Goal: Transaction & Acquisition: Purchase product/service

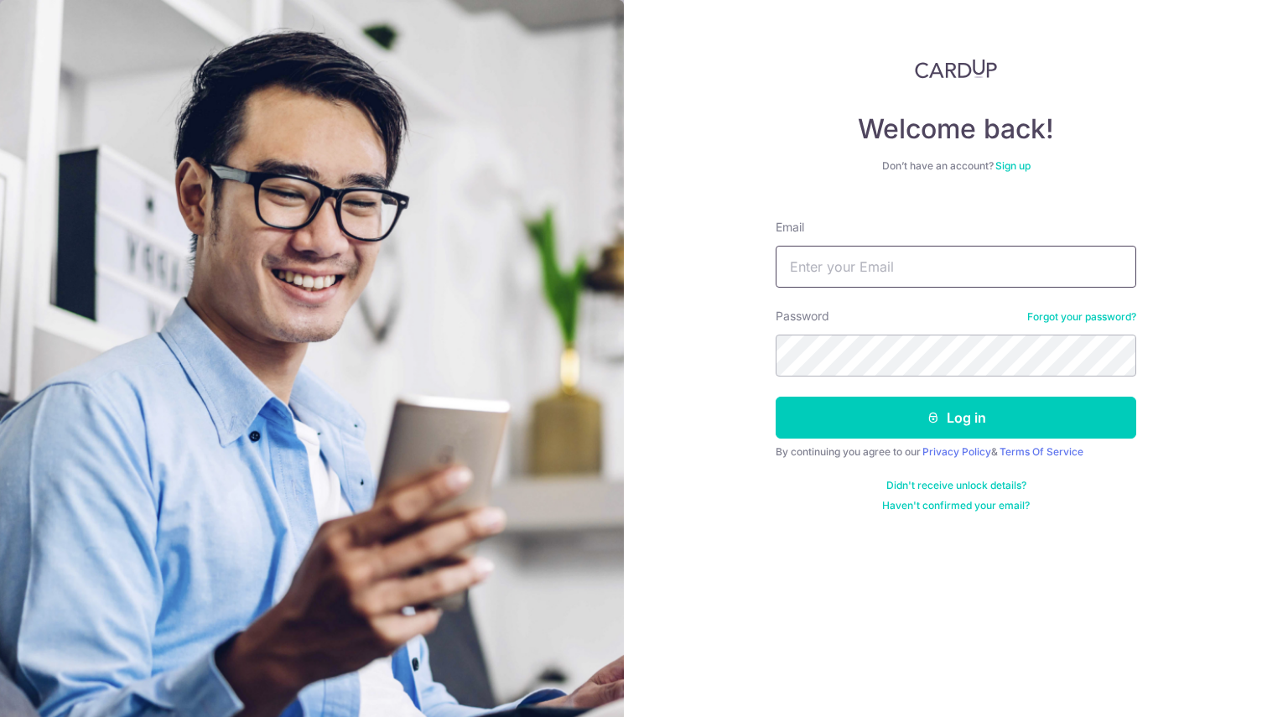
click at [921, 271] on input "Email" at bounding box center [956, 267] width 361 height 42
type input "qiyuho@gmail.com"
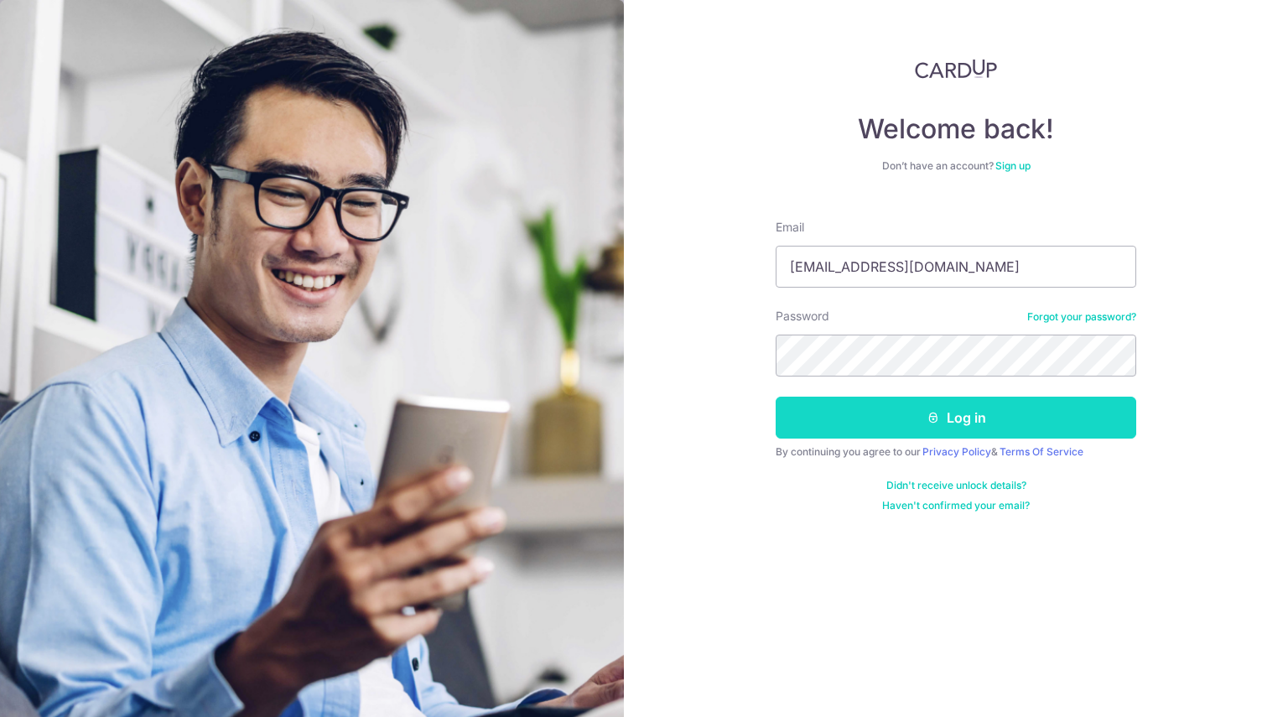
click at [936, 422] on icon "submit" at bounding box center [933, 417] width 13 height 13
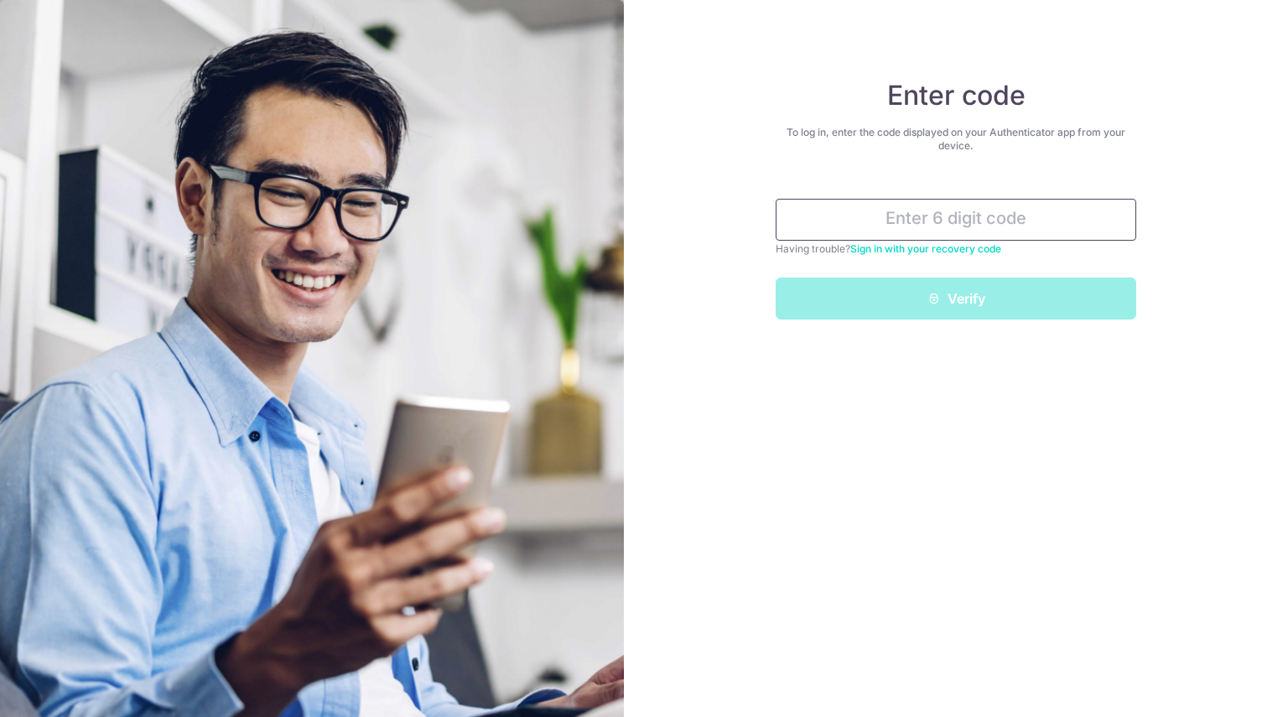
click at [989, 221] on input "text" at bounding box center [956, 220] width 361 height 42
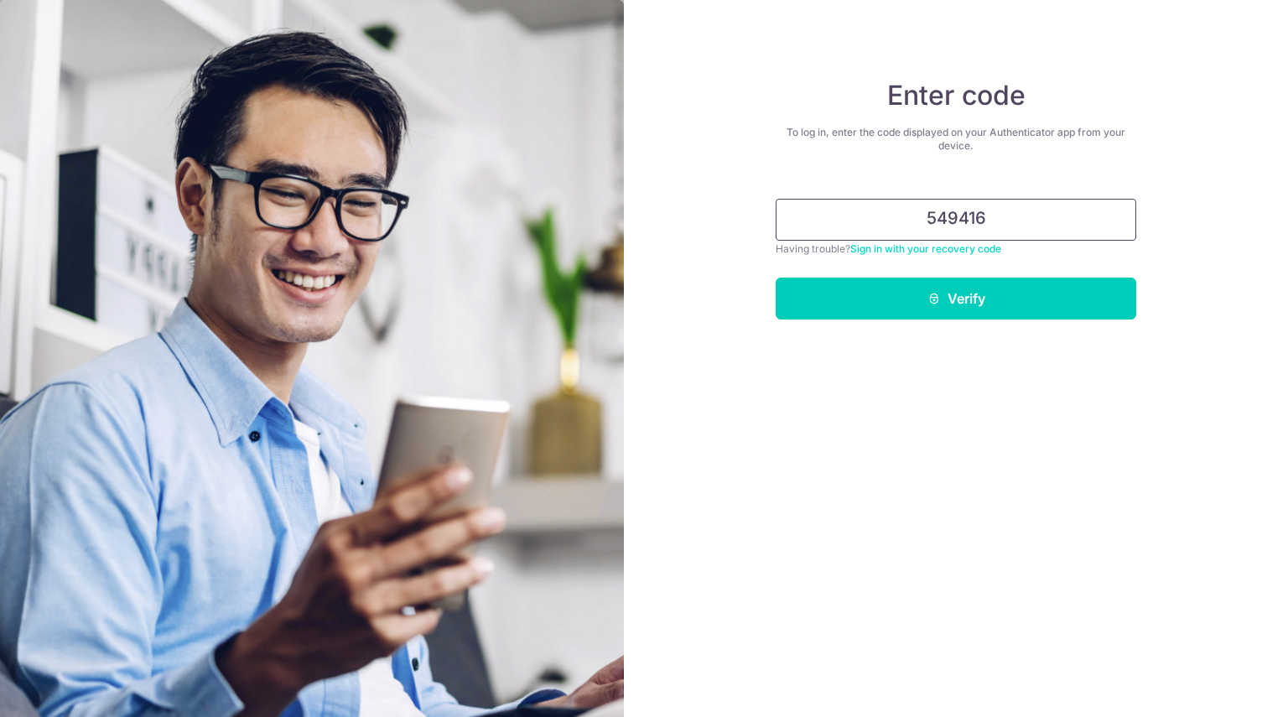
type input "549416"
click at [776, 278] on button "Verify" at bounding box center [956, 299] width 361 height 42
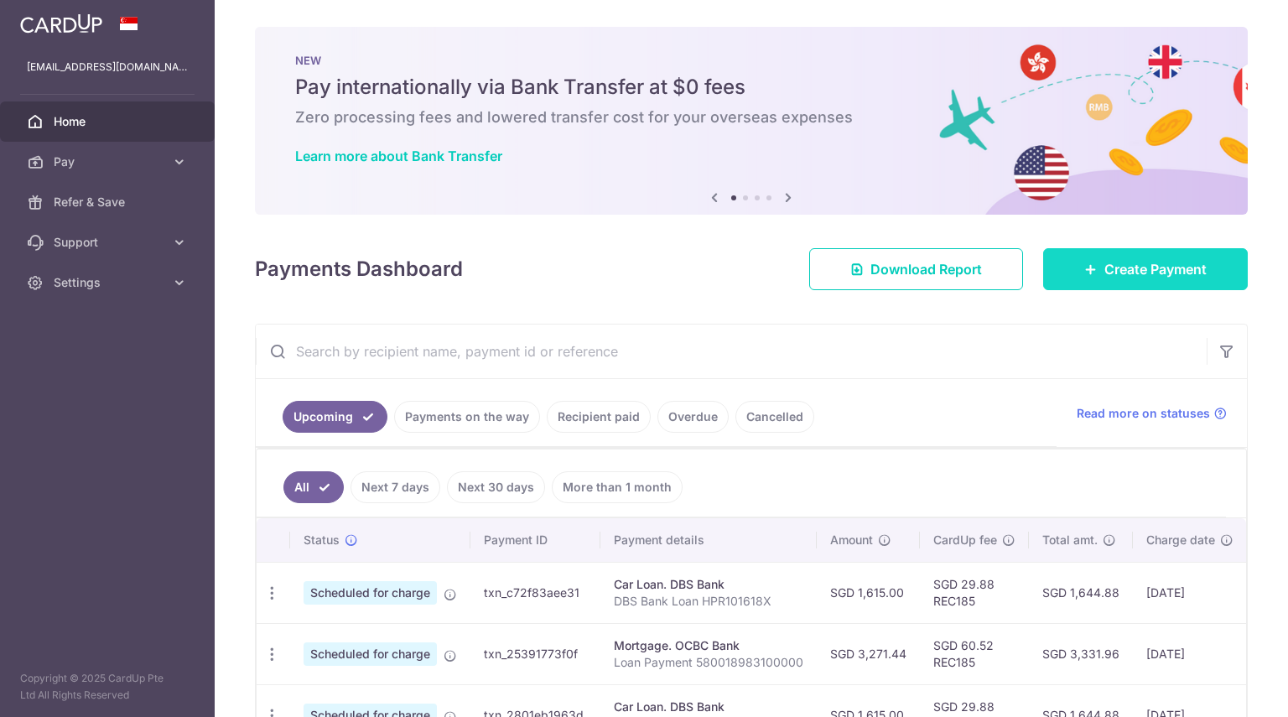
click at [1152, 271] on span "Create Payment" at bounding box center [1155, 269] width 102 height 20
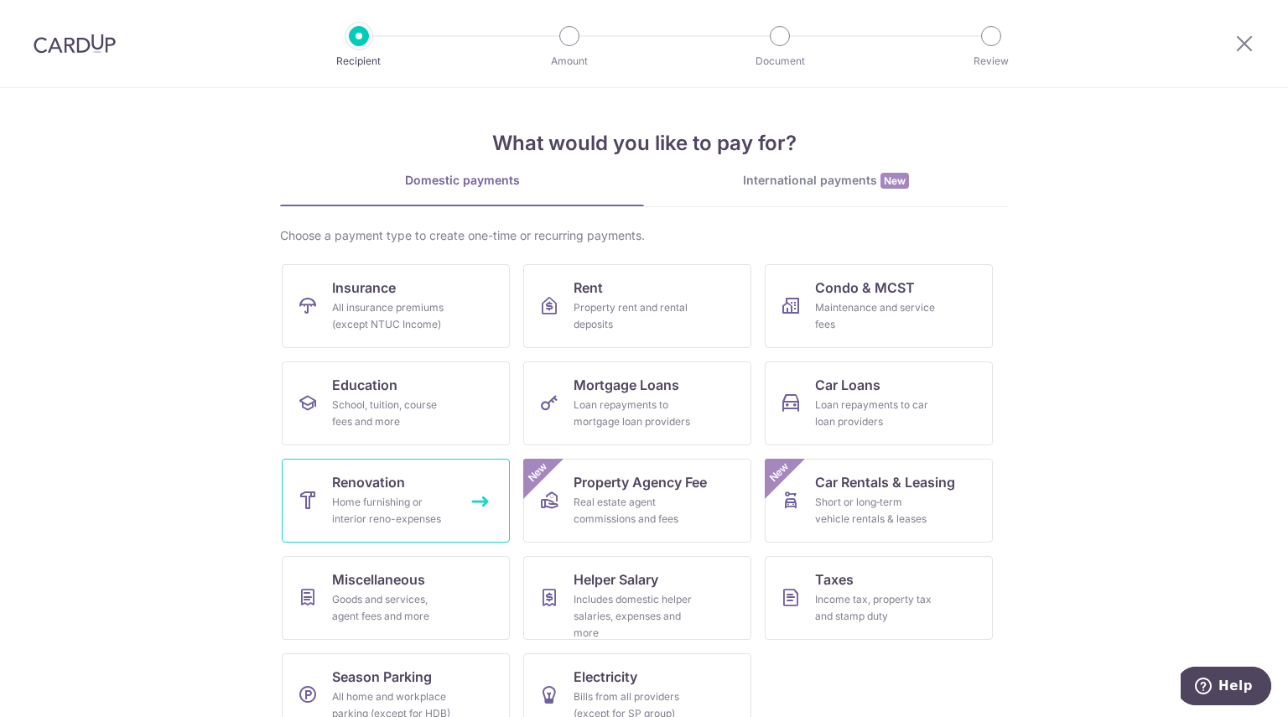
click at [333, 499] on div "Home furnishing or interior reno-expenses" at bounding box center [392, 511] width 121 height 34
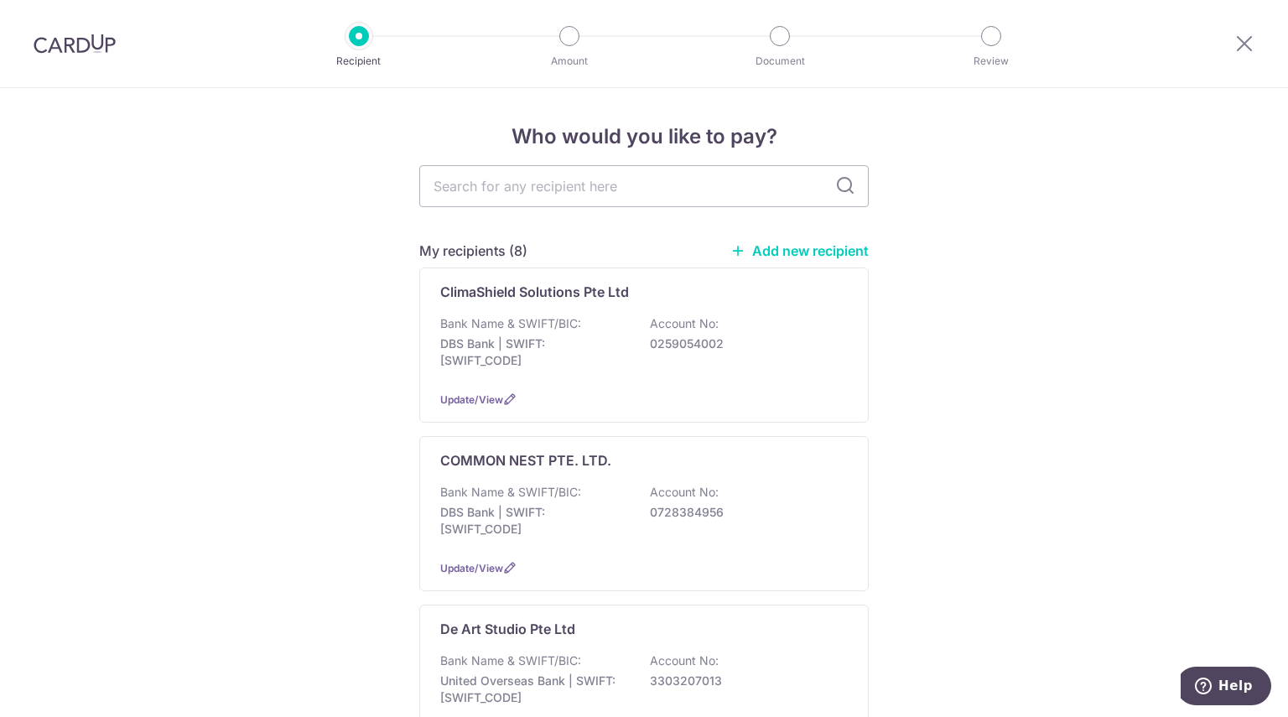
click at [790, 259] on div "My recipients (8) Add new recipient" at bounding box center [643, 251] width 449 height 20
click at [803, 253] on link "Add new recipient" at bounding box center [799, 250] width 138 height 17
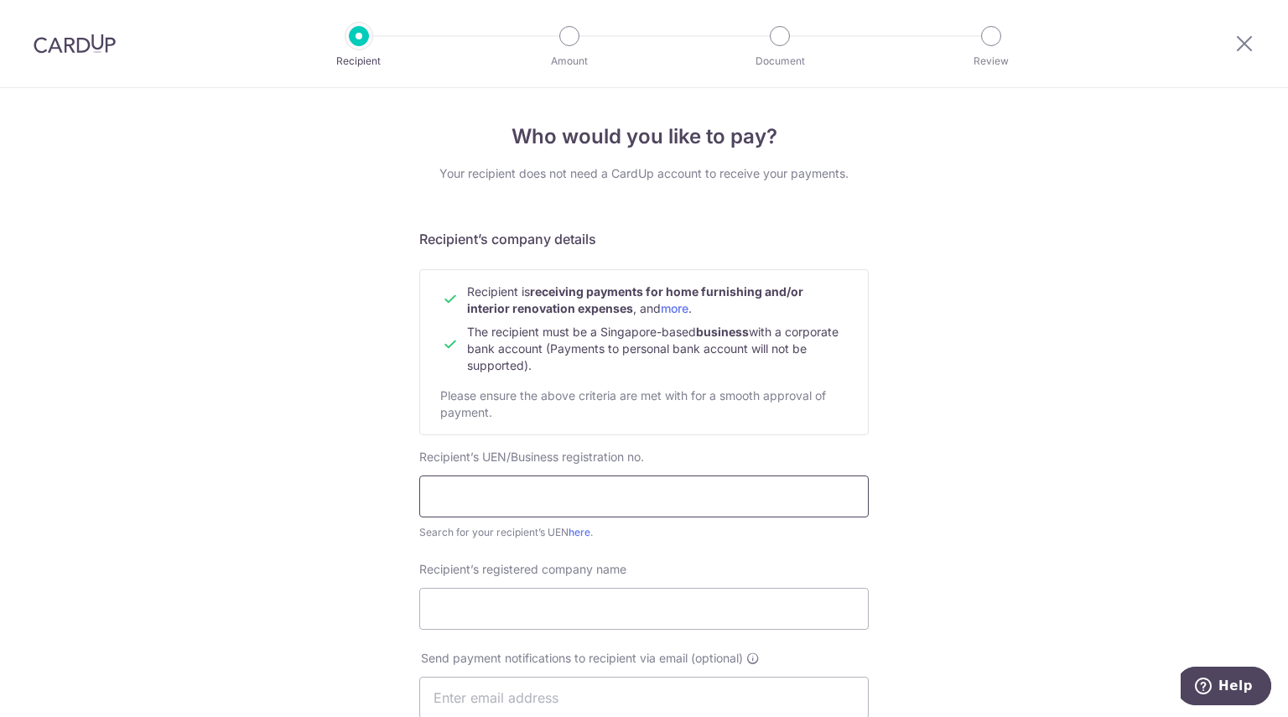
click at [599, 486] on input "text" at bounding box center [643, 496] width 449 height 42
click at [570, 508] on input "text" at bounding box center [643, 496] width 449 height 42
click at [462, 496] on input "202331630R" at bounding box center [643, 496] width 449 height 42
type input "202331630R"
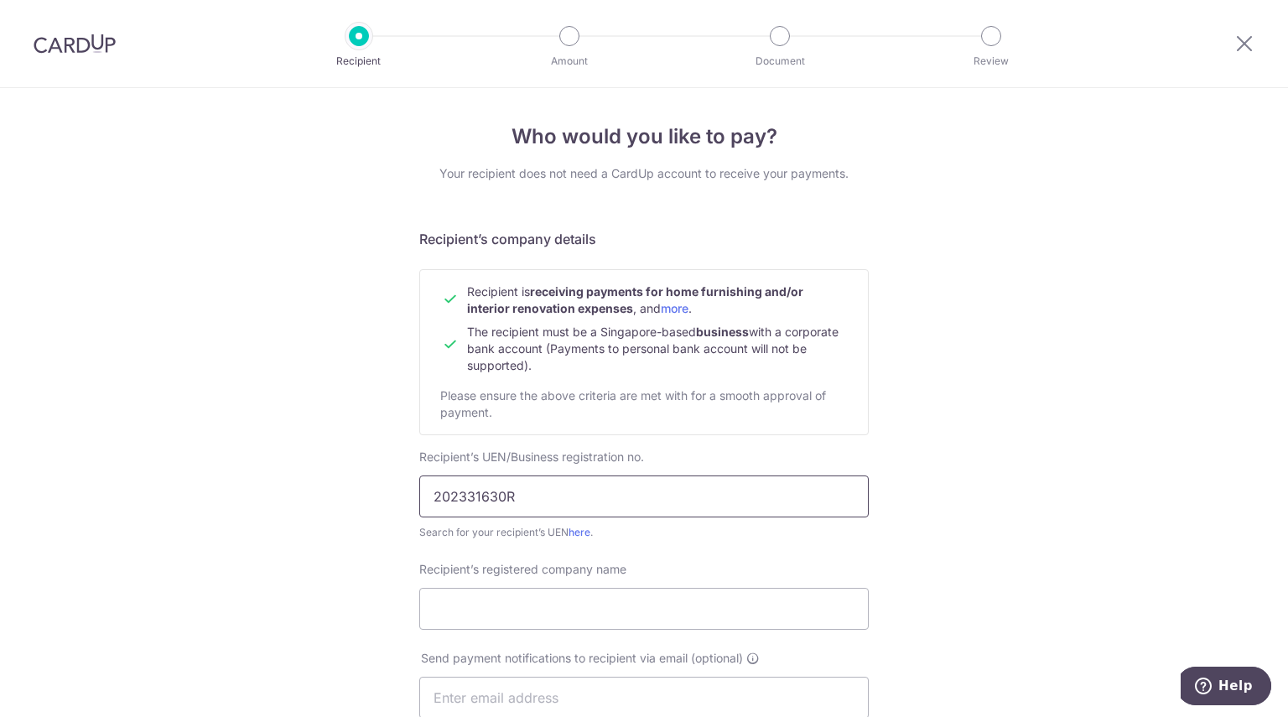
scroll to position [123, 0]
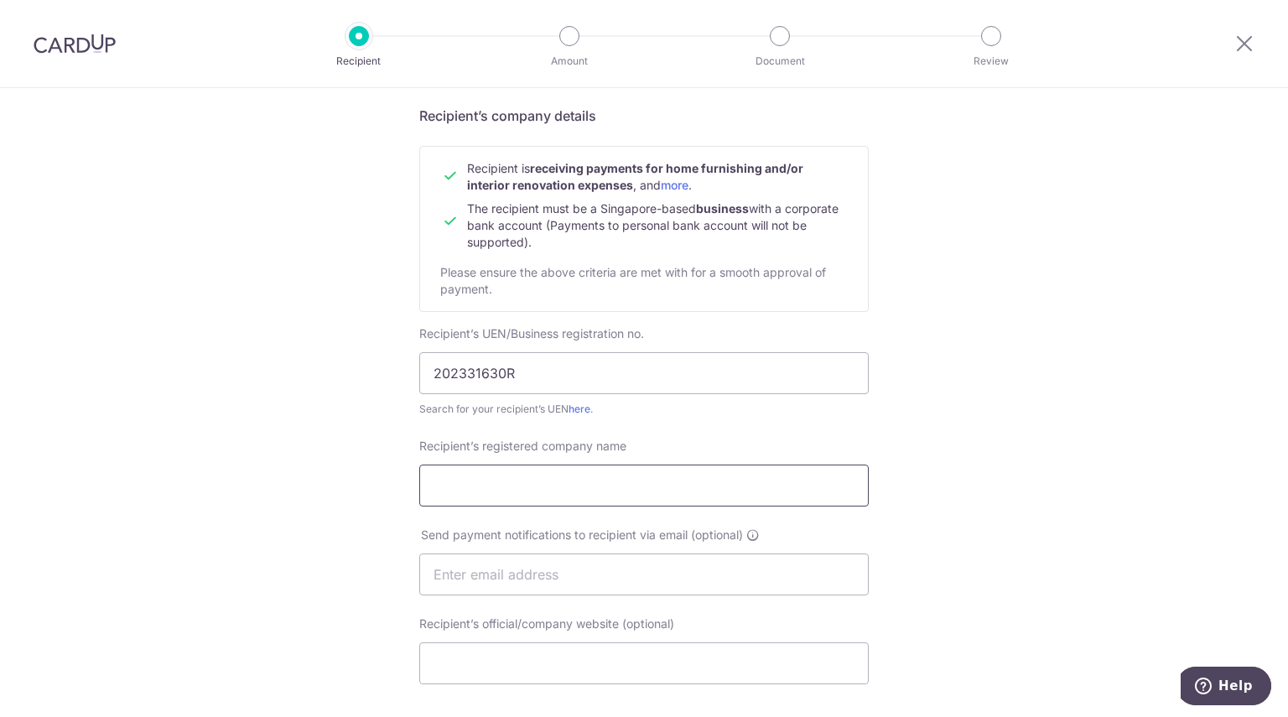
click at [490, 477] on input "Recipient’s registered company name" at bounding box center [643, 486] width 449 height 42
paste input "AVIOTHIC PTE. LTD."
type input "AVIOTHIC PTE. LTD."
click at [882, 455] on div "Who would you like to pay? Your recipient does not need a CardUp account to rec…" at bounding box center [644, 595] width 1288 height 1261
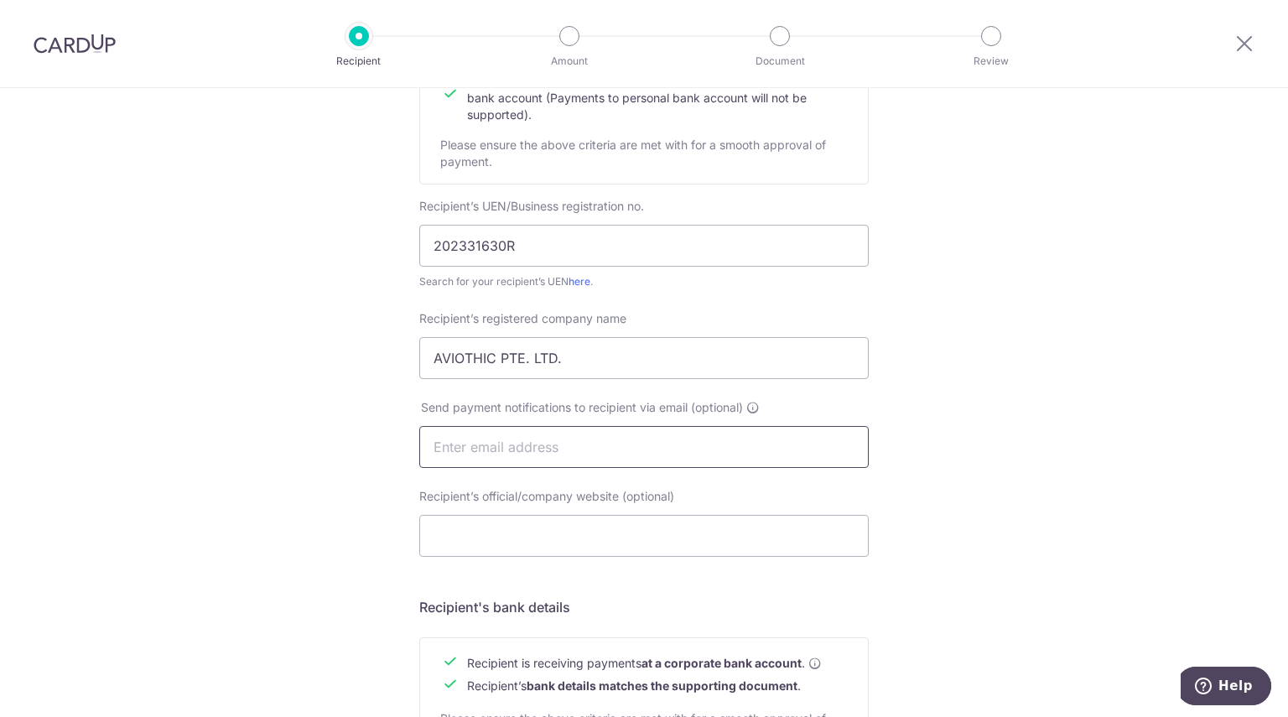
click at [730, 446] on input "text" at bounding box center [643, 447] width 449 height 42
click at [630, 531] on input "Recipient’s official/company website (optional)" at bounding box center [643, 536] width 449 height 42
type input "https://www.simwinliang.com"
click at [654, 529] on input "https://www.simwinliang.com" at bounding box center [643, 536] width 449 height 42
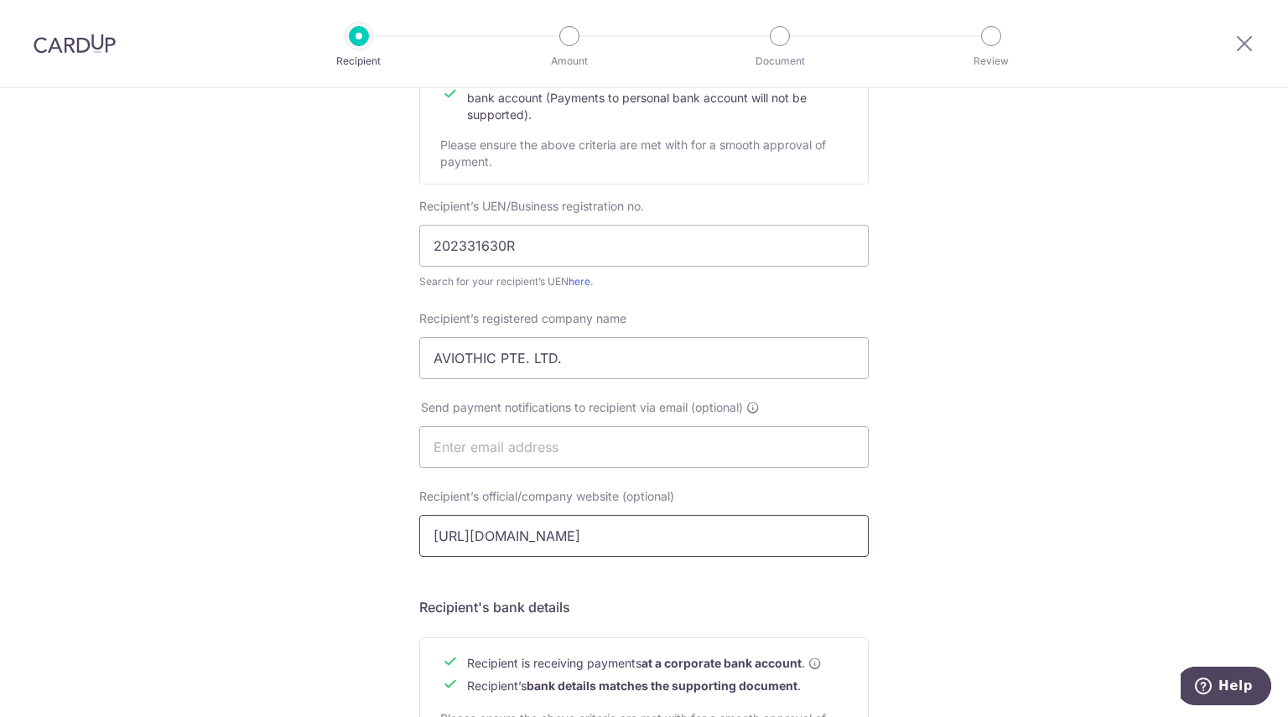
click at [654, 529] on input "https://www.simwinliang.com" at bounding box center [643, 536] width 449 height 42
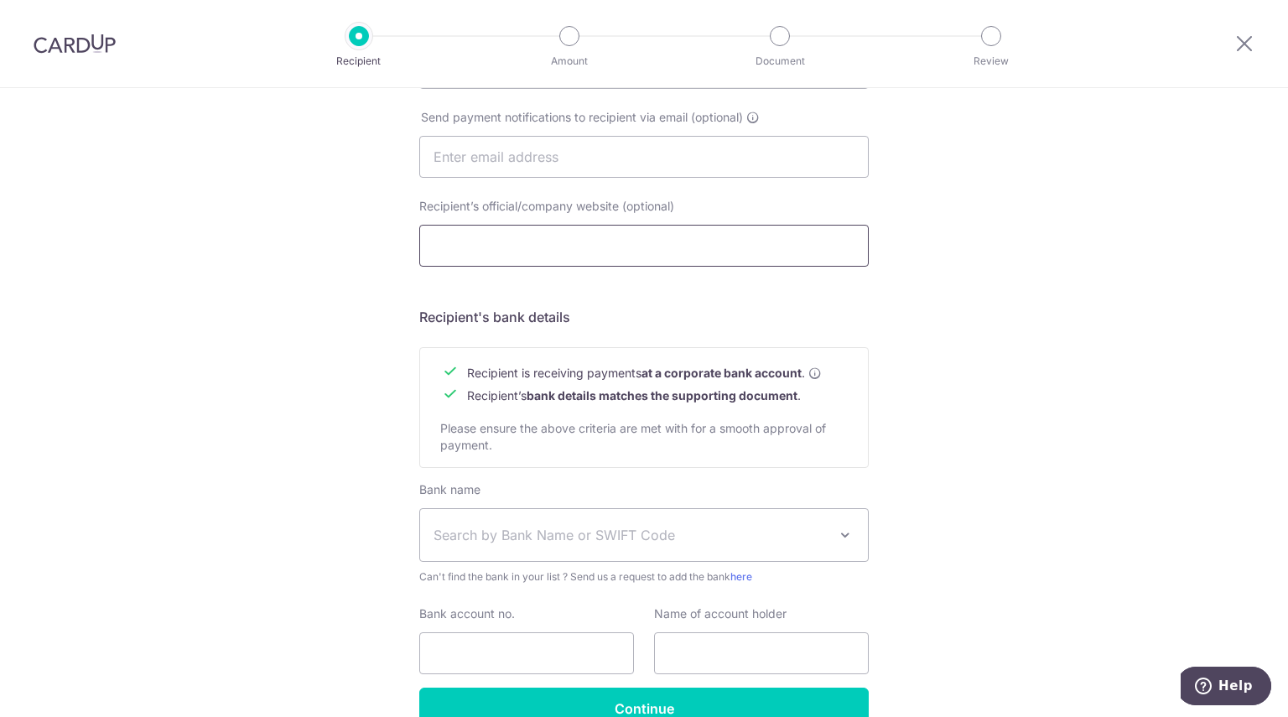
scroll to position [631, 0]
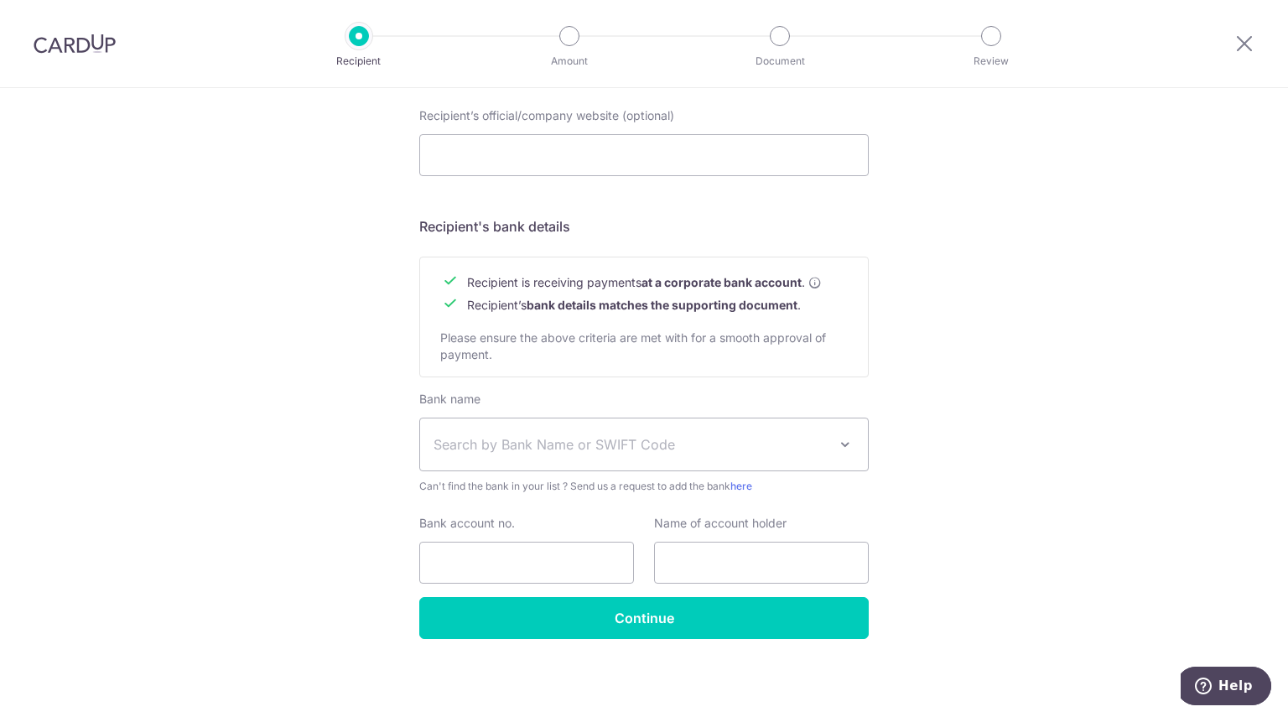
click at [662, 434] on span "Search by Bank Name or SWIFT Code" at bounding box center [644, 444] width 448 height 52
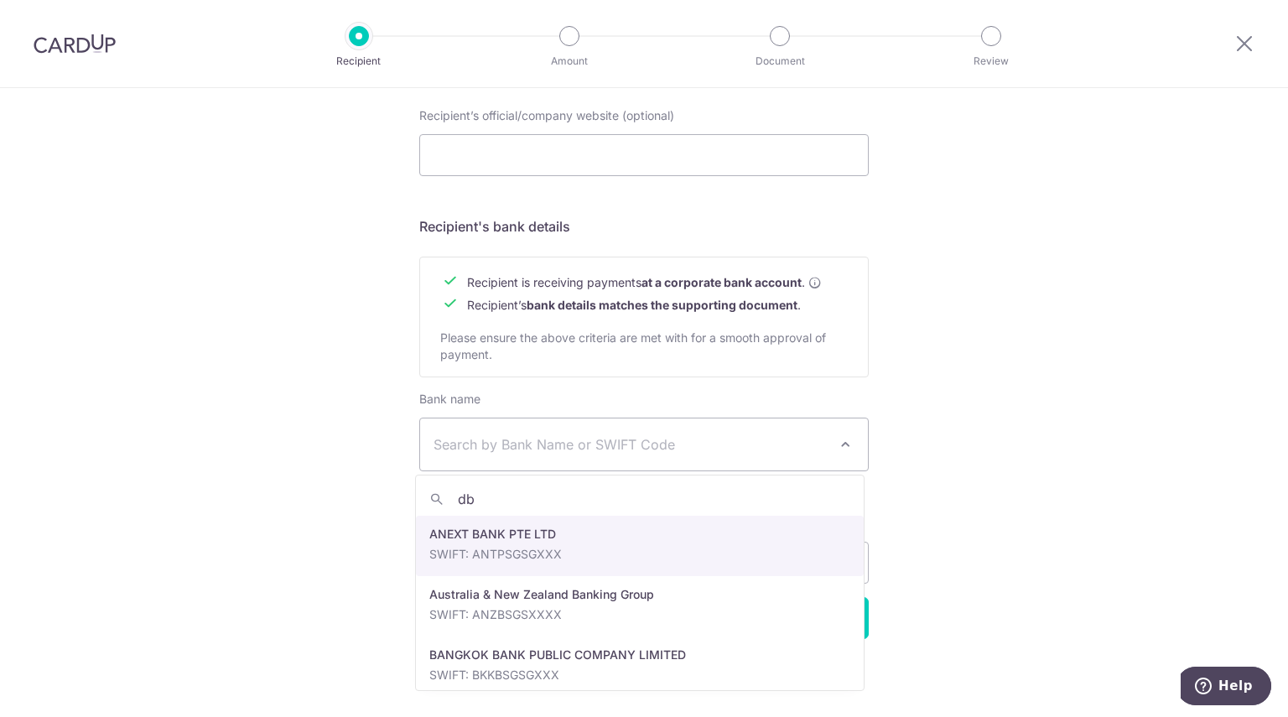
type input "dbs"
click at [572, 537] on div "Bank account no." at bounding box center [526, 549] width 215 height 69
select select "6"
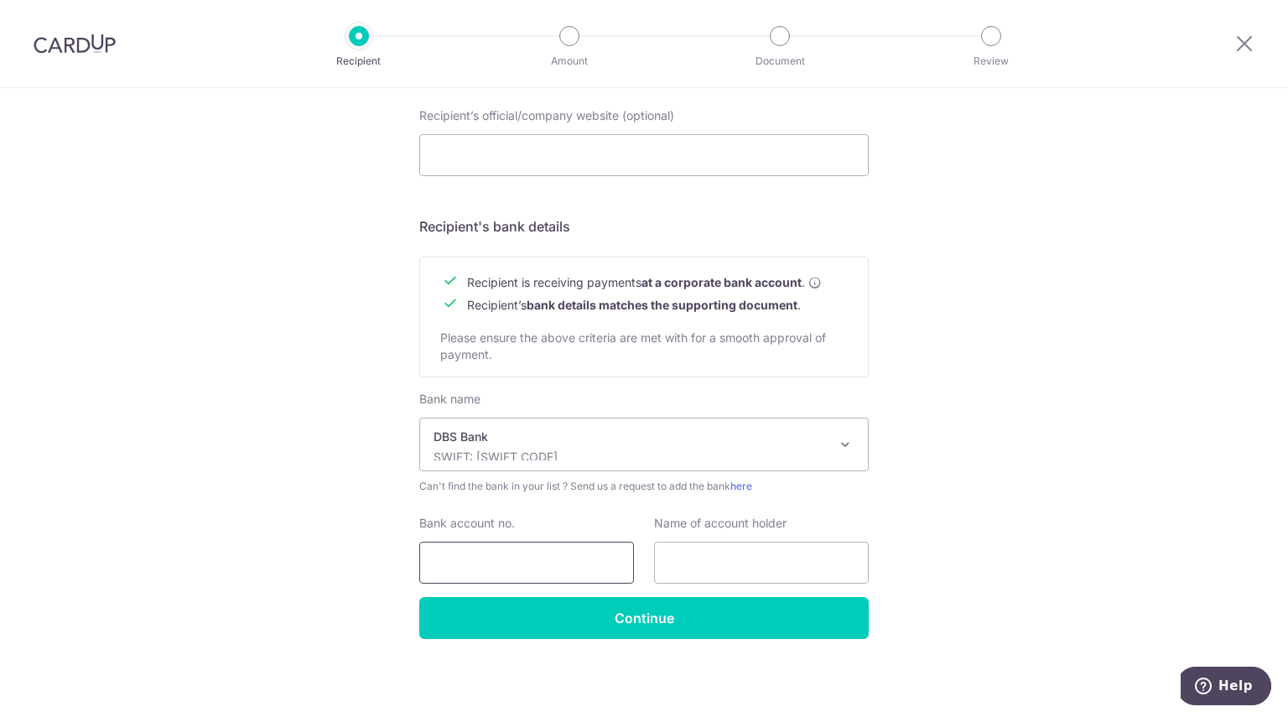
click at [505, 579] on input "Bank account no." at bounding box center [526, 563] width 215 height 42
click at [511, 560] on input "Bank account no." at bounding box center [526, 563] width 215 height 42
type input "0721055147"
click at [797, 560] on input "text" at bounding box center [761, 563] width 215 height 42
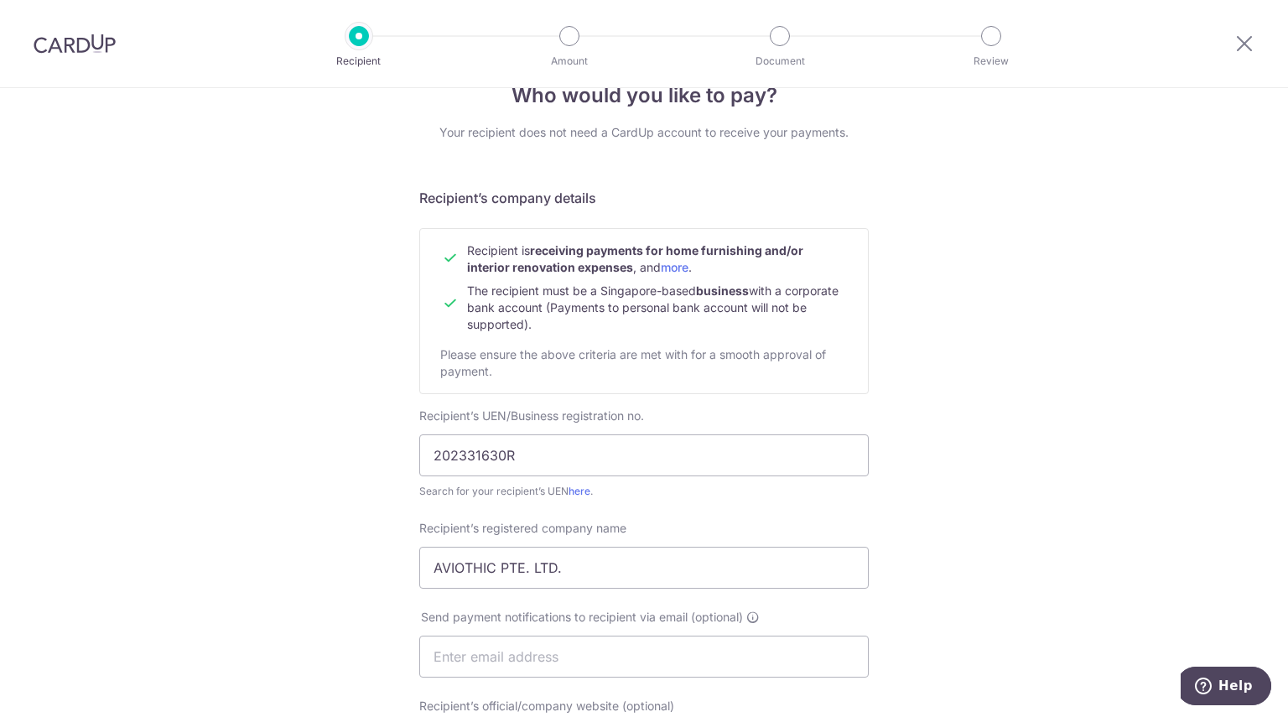
scroll to position [40, 0]
click at [515, 552] on input "AVIOTHIC PTE. LTD." at bounding box center [643, 569] width 449 height 42
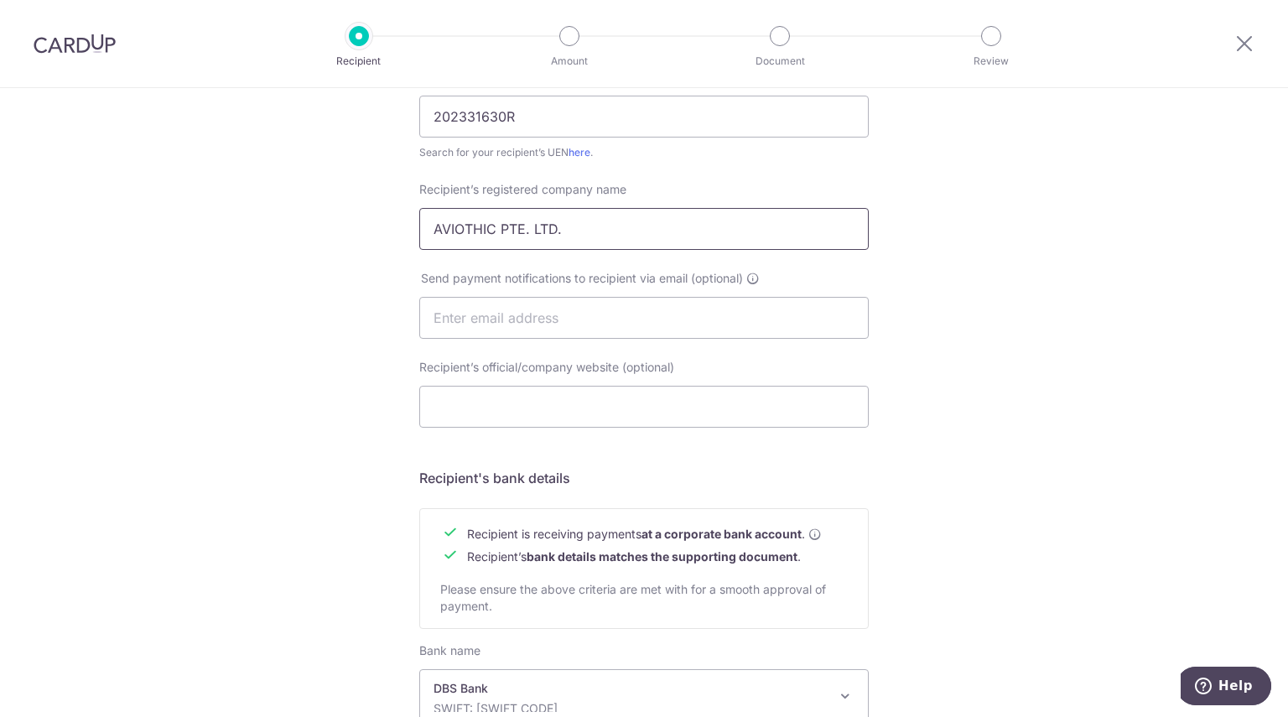
scroll to position [631, 0]
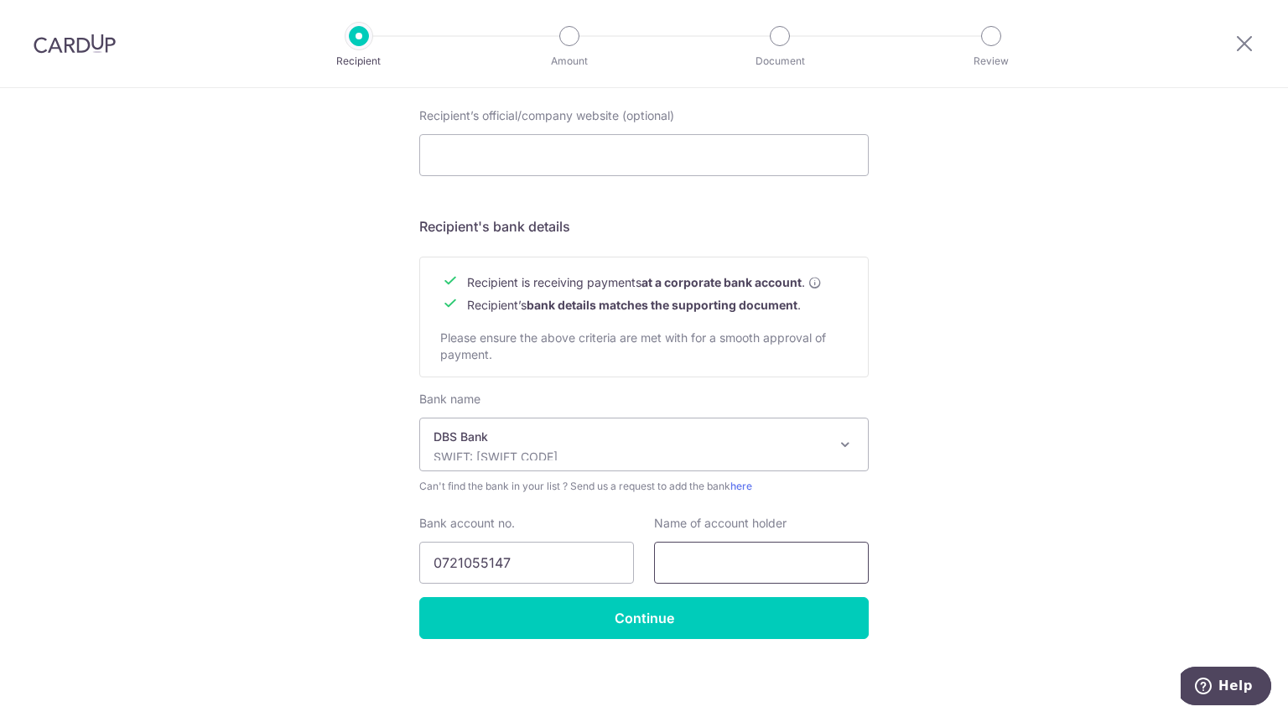
click at [745, 568] on input "text" at bounding box center [761, 563] width 215 height 42
paste input "AVIOTHIC PTE. LTD."
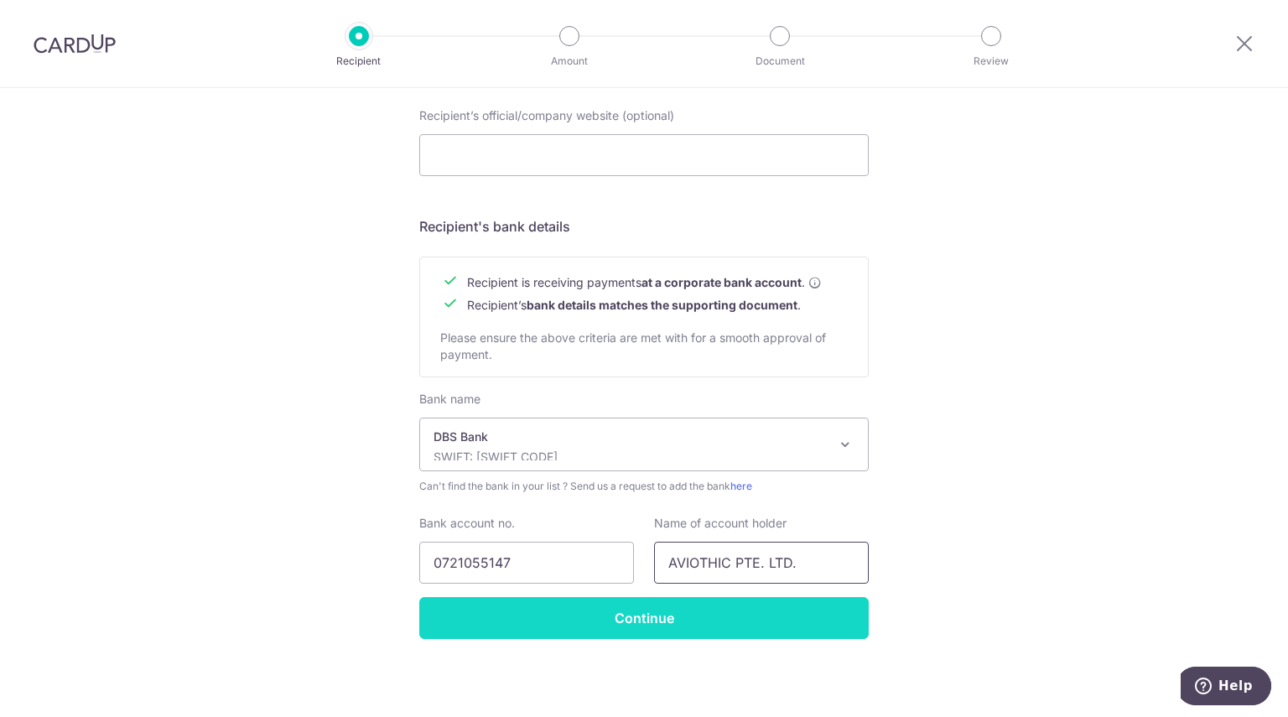
type input "AVIOTHIC PTE. LTD."
click at [713, 600] on input "Continue" at bounding box center [643, 618] width 449 height 42
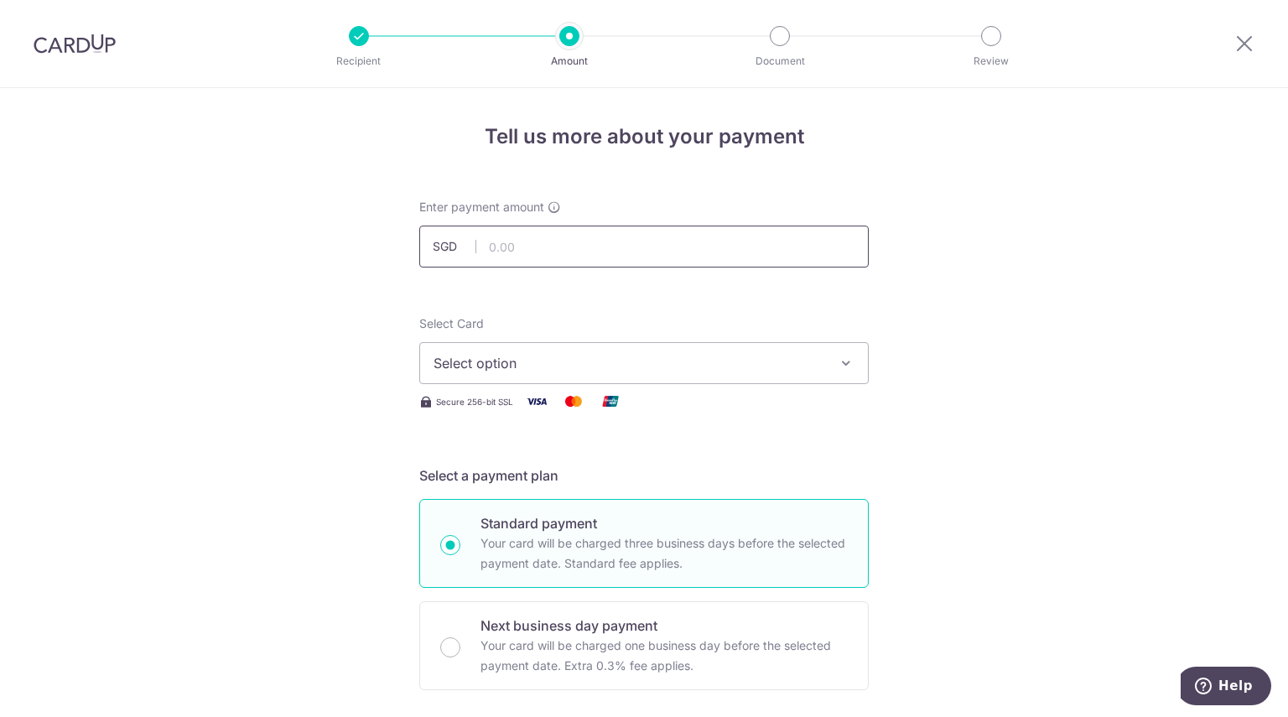
click at [612, 242] on input "text" at bounding box center [643, 247] width 449 height 42
type input "3,423.69"
click at [681, 361] on span "Select option" at bounding box center [629, 363] width 391 height 20
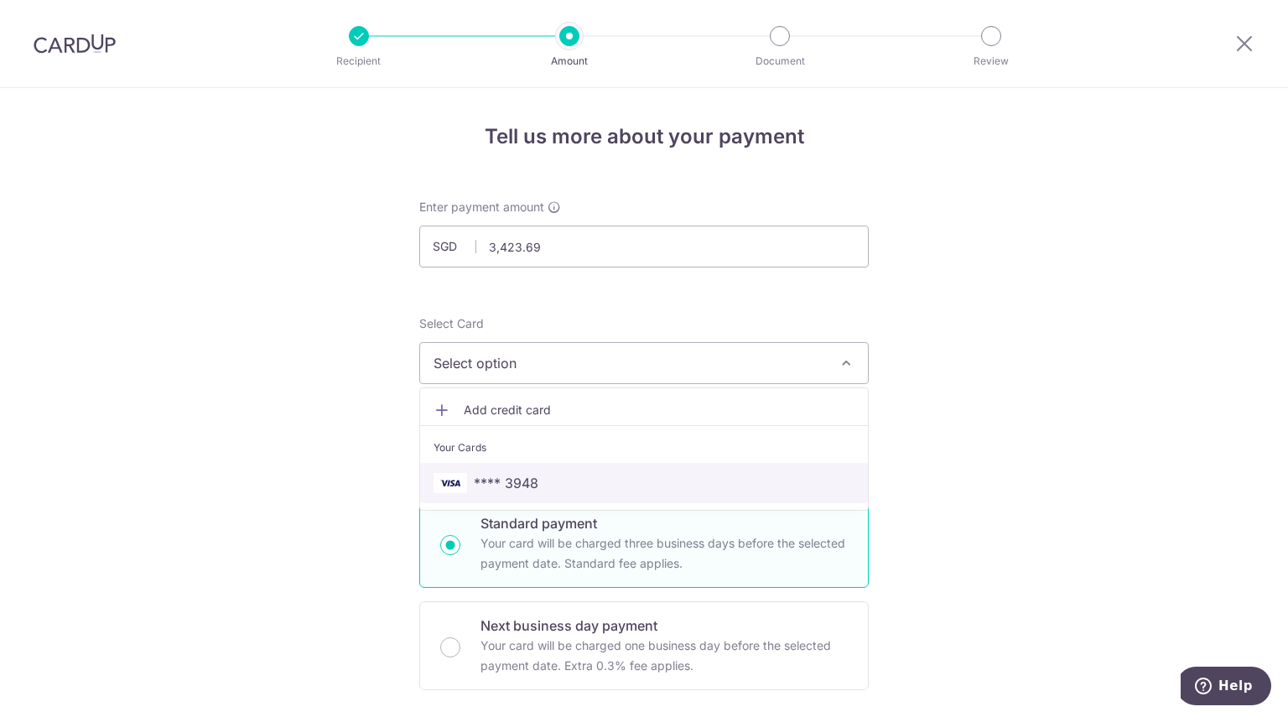
click at [522, 481] on span "**** 3948" at bounding box center [506, 483] width 65 height 20
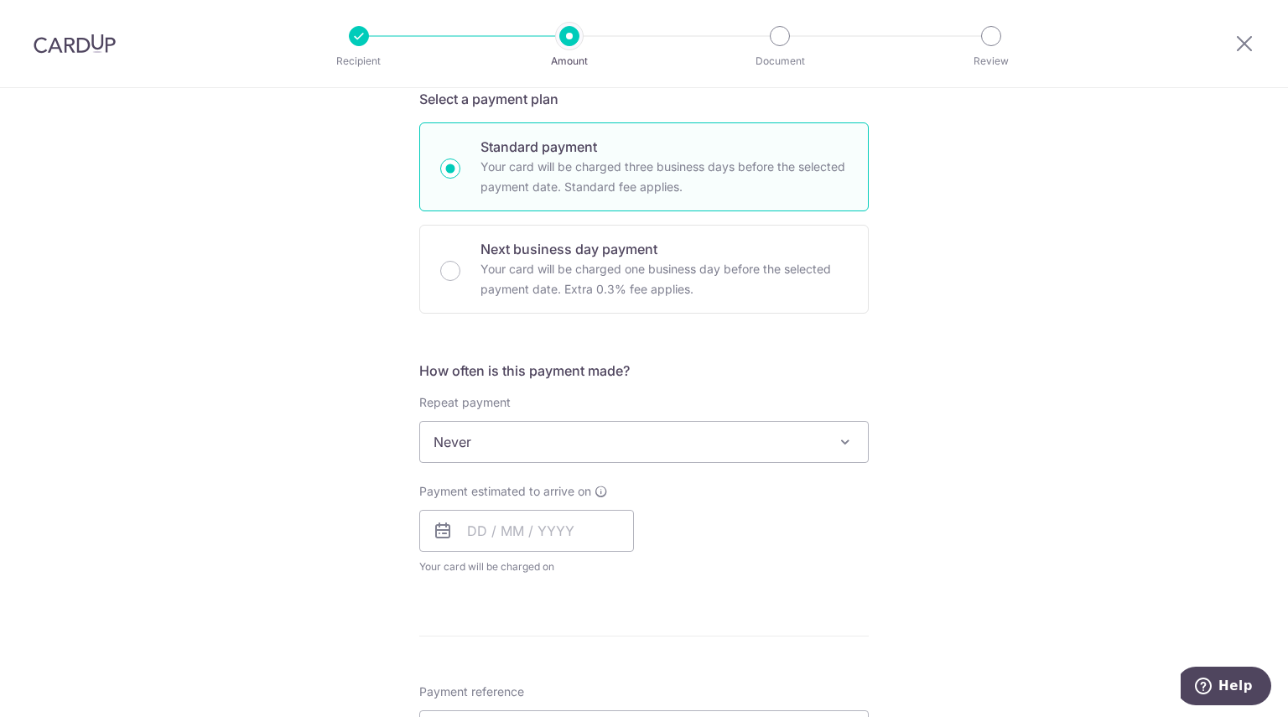
scroll to position [378, 0]
click at [533, 526] on input "text" at bounding box center [526, 529] width 215 height 42
click at [608, 644] on link "3" at bounding box center [621, 648] width 27 height 27
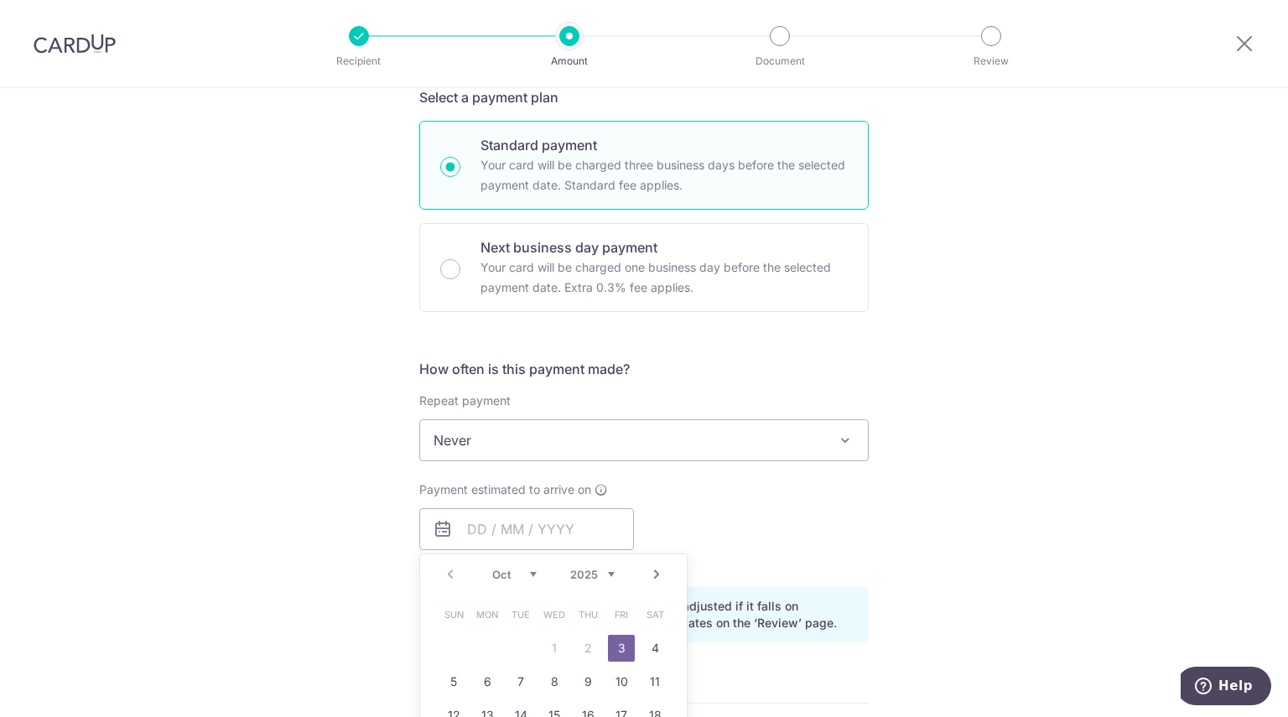
type input "[DATE]"
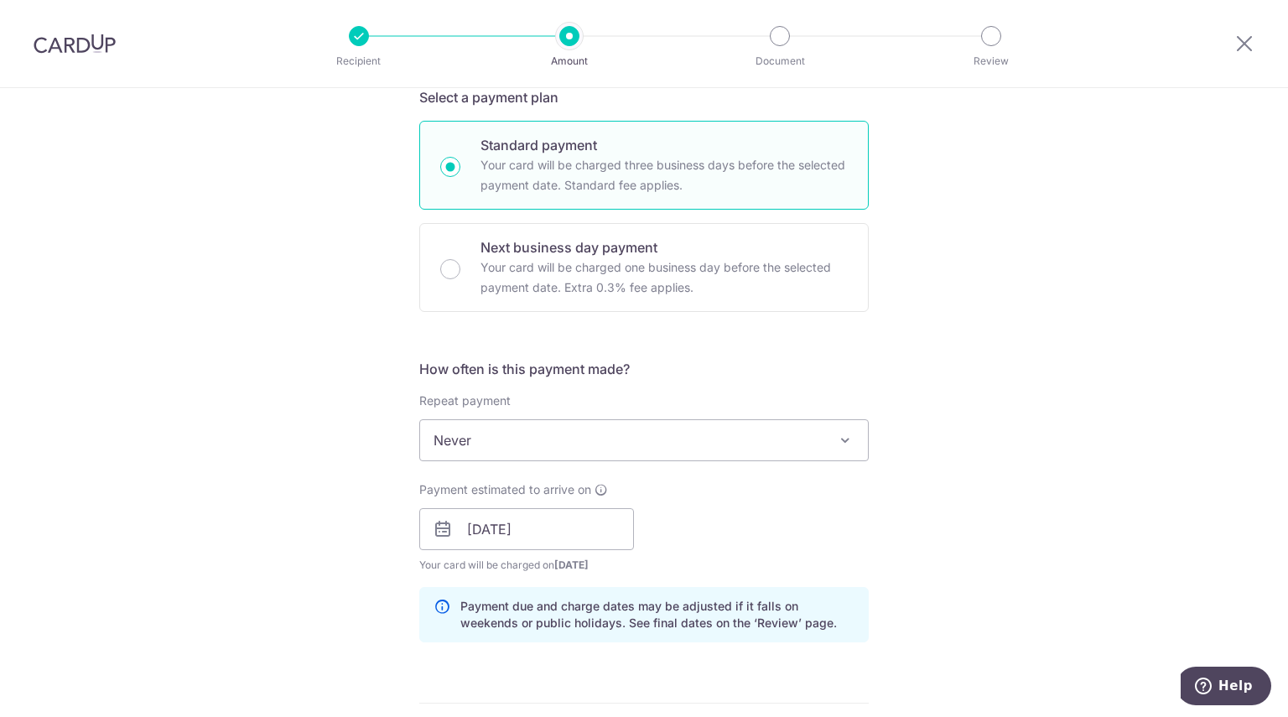
click at [877, 494] on div "Tell us more about your payment Enter payment amount SGD 3,423.69 3423.69 Recip…" at bounding box center [644, 559] width 1288 height 1698
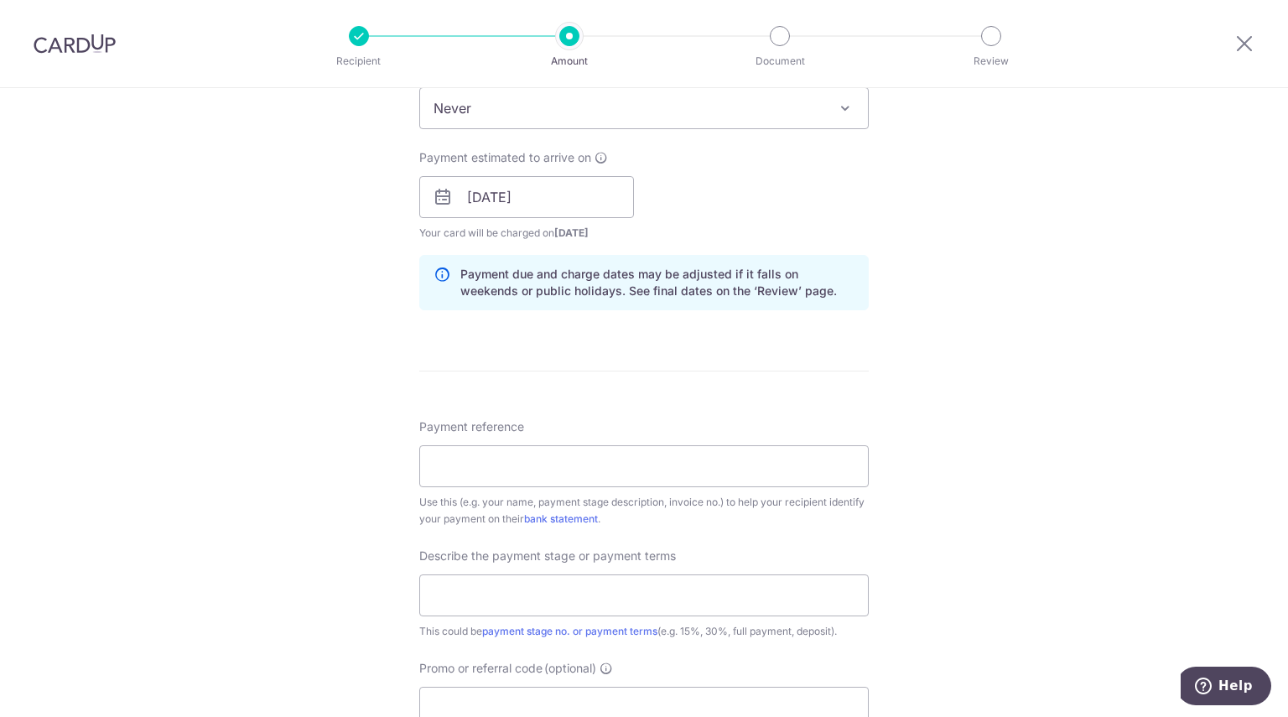
scroll to position [710, 0]
click at [758, 481] on input "Payment reference" at bounding box center [643, 466] width 449 height 42
type input "50% of Quotation"
click at [689, 579] on input "text" at bounding box center [643, 595] width 449 height 42
click at [523, 479] on input "50% of Quotation" at bounding box center [643, 466] width 449 height 42
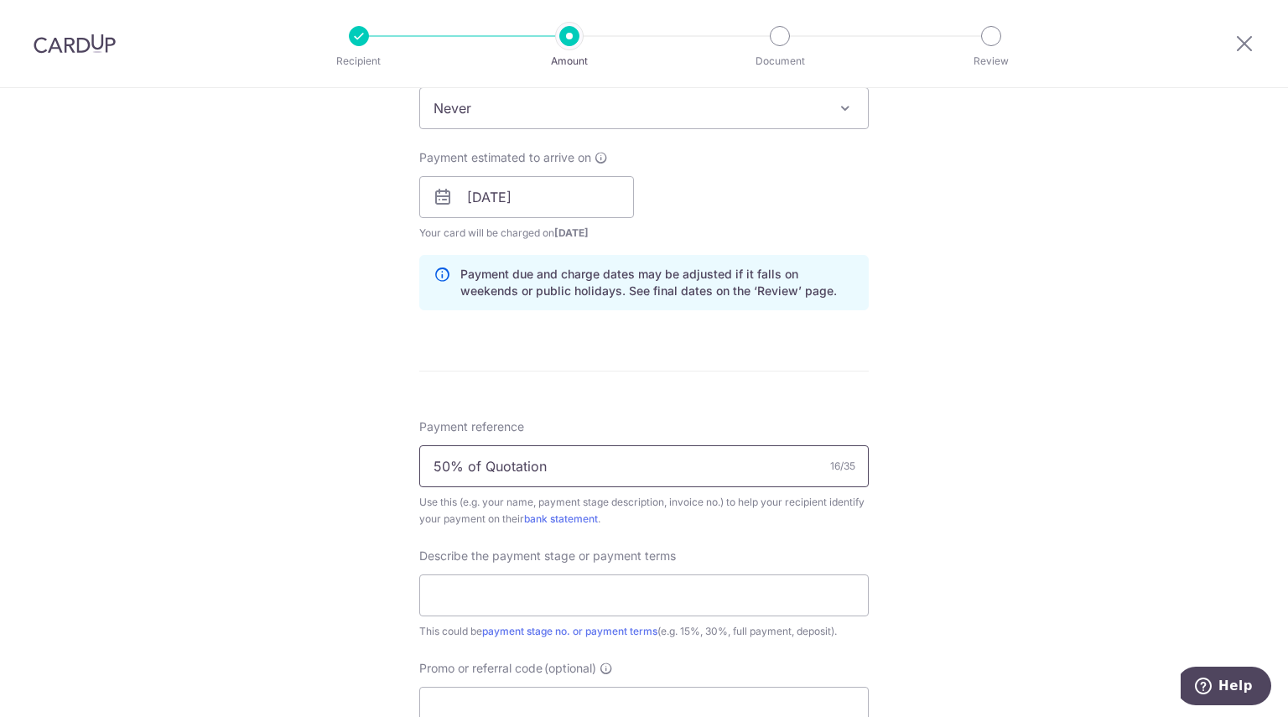
click at [513, 469] on input "50% of Quotation" at bounding box center [643, 466] width 449 height 42
click at [489, 588] on input "text" at bounding box center [643, 595] width 449 height 42
paste input "50% of Quotation"
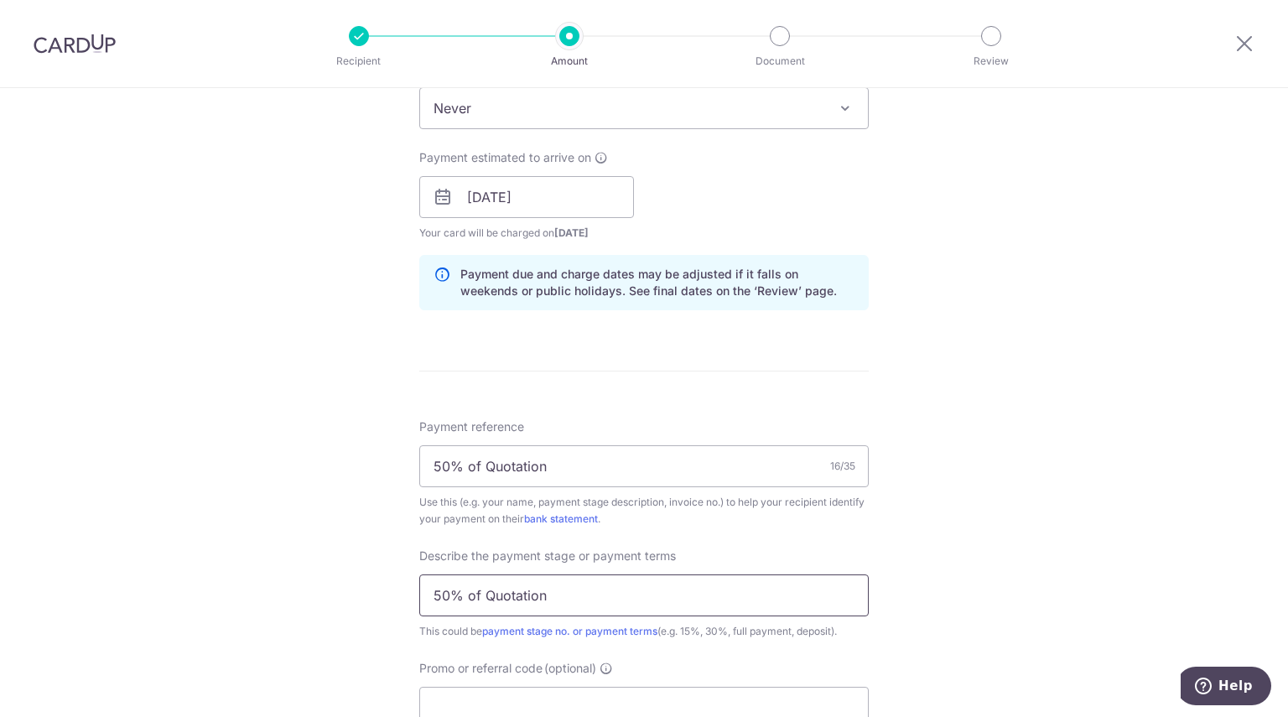
type input "50% of Quotation"
click at [577, 460] on input "50% of Quotation" at bounding box center [643, 466] width 449 height 42
paste input "QUOTATION NO. Q25-0292"
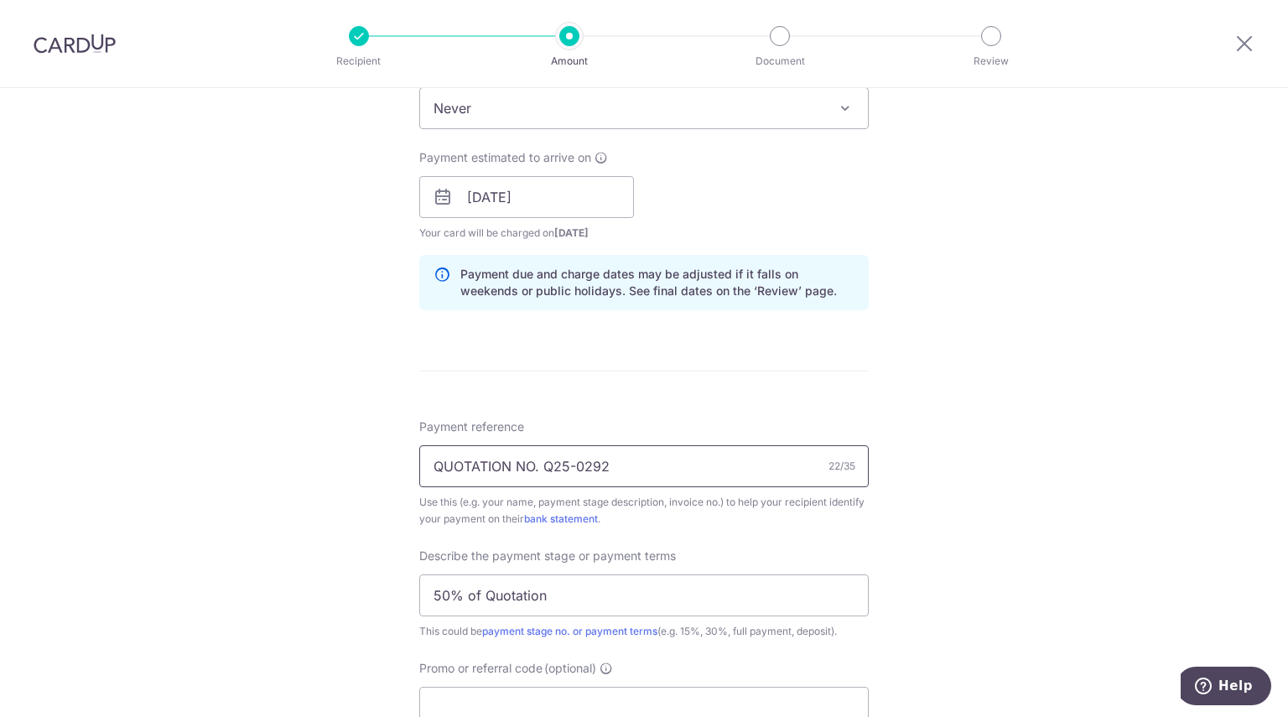
click at [443, 461] on input "QUOTATION NO. Q25-0292" at bounding box center [643, 466] width 449 height 42
type input "Quotation No. Q25-0292"
click at [1013, 442] on div "Tell us more about your payment Enter payment amount SGD 3,423.69 3423.69 Recip…" at bounding box center [644, 227] width 1288 height 1698
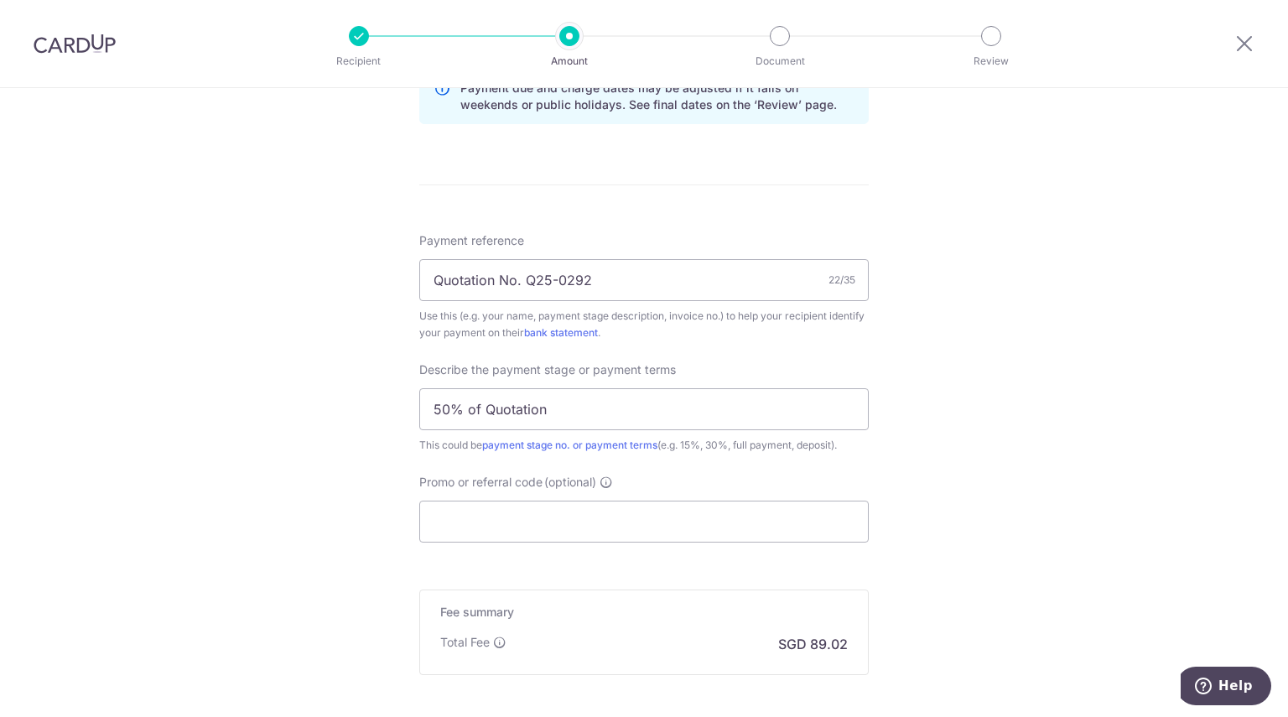
scroll to position [898, 0]
click at [485, 527] on input "Promo or referral code (optional)" at bounding box center [643, 520] width 449 height 42
paste input "OCBC195"
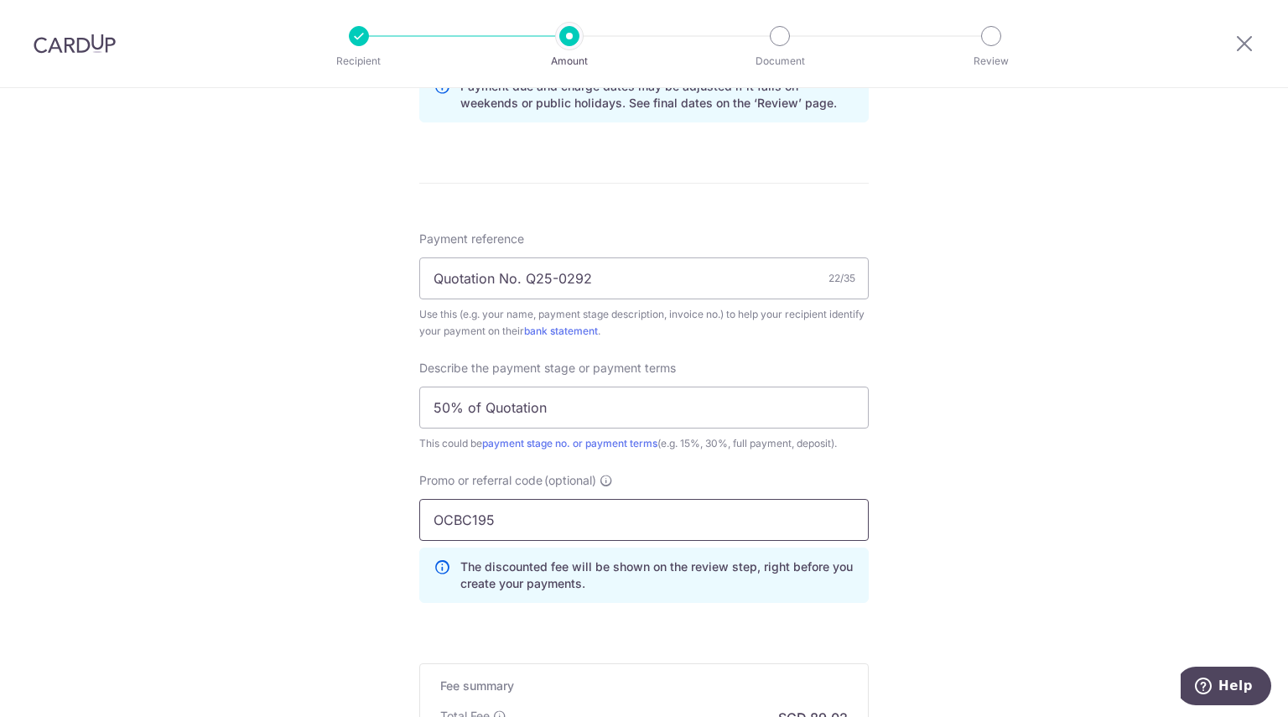
type input "OCBC195"
click at [879, 495] on div "Tell us more about your payment Enter payment amount SGD 3,423.69 3423.69 Recip…" at bounding box center [644, 76] width 1288 height 1773
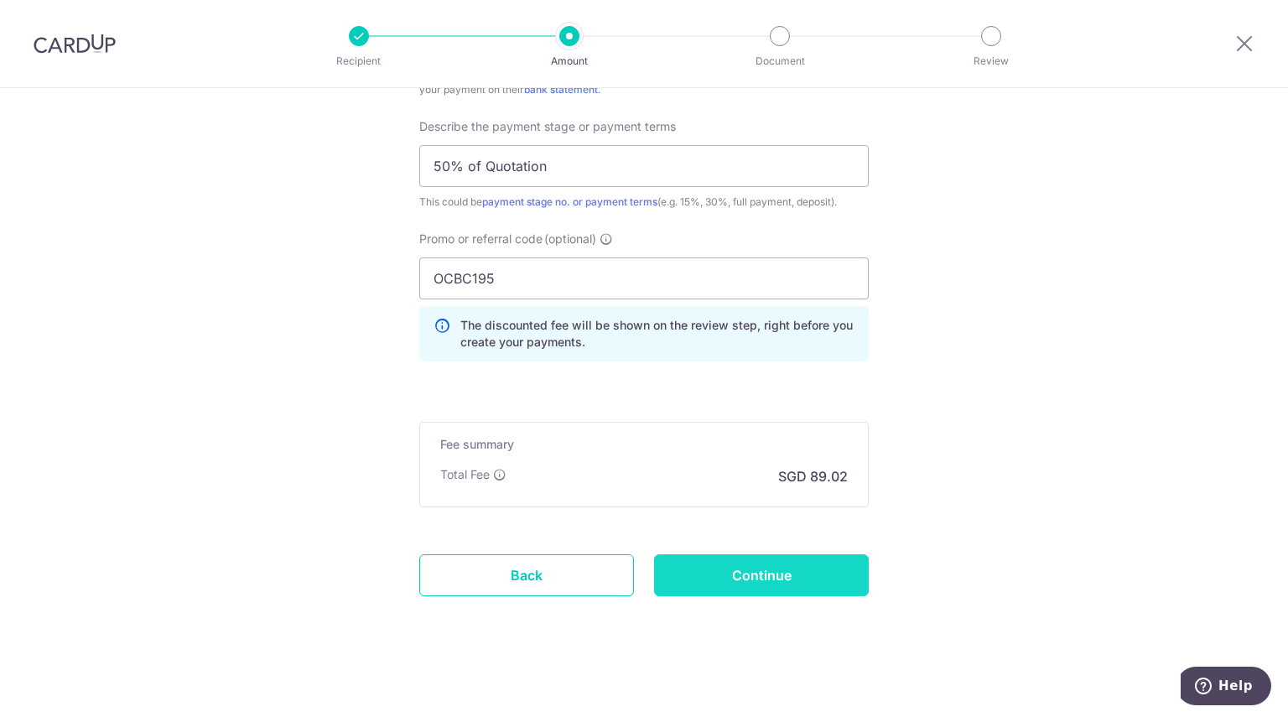
click at [775, 570] on input "Continue" at bounding box center [761, 575] width 215 height 42
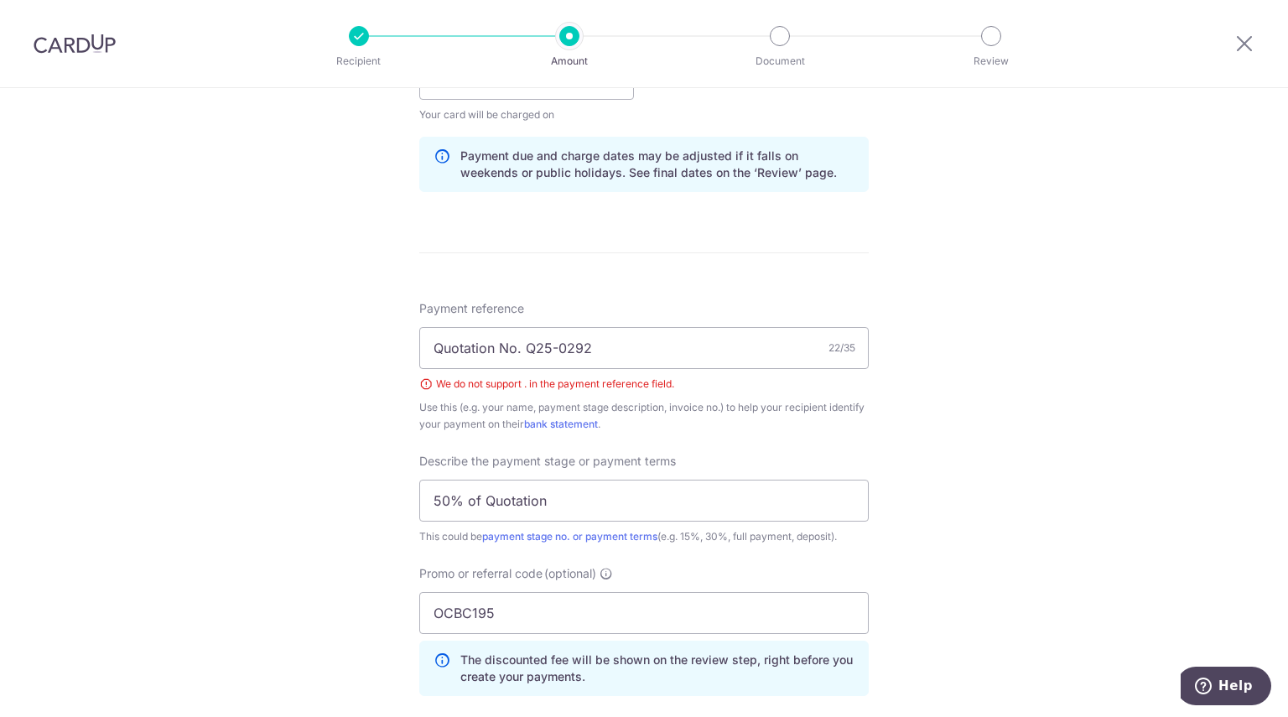
scroll to position [828, 0]
click at [516, 346] on input "Quotation No. Q25-0292" at bounding box center [643, 348] width 449 height 42
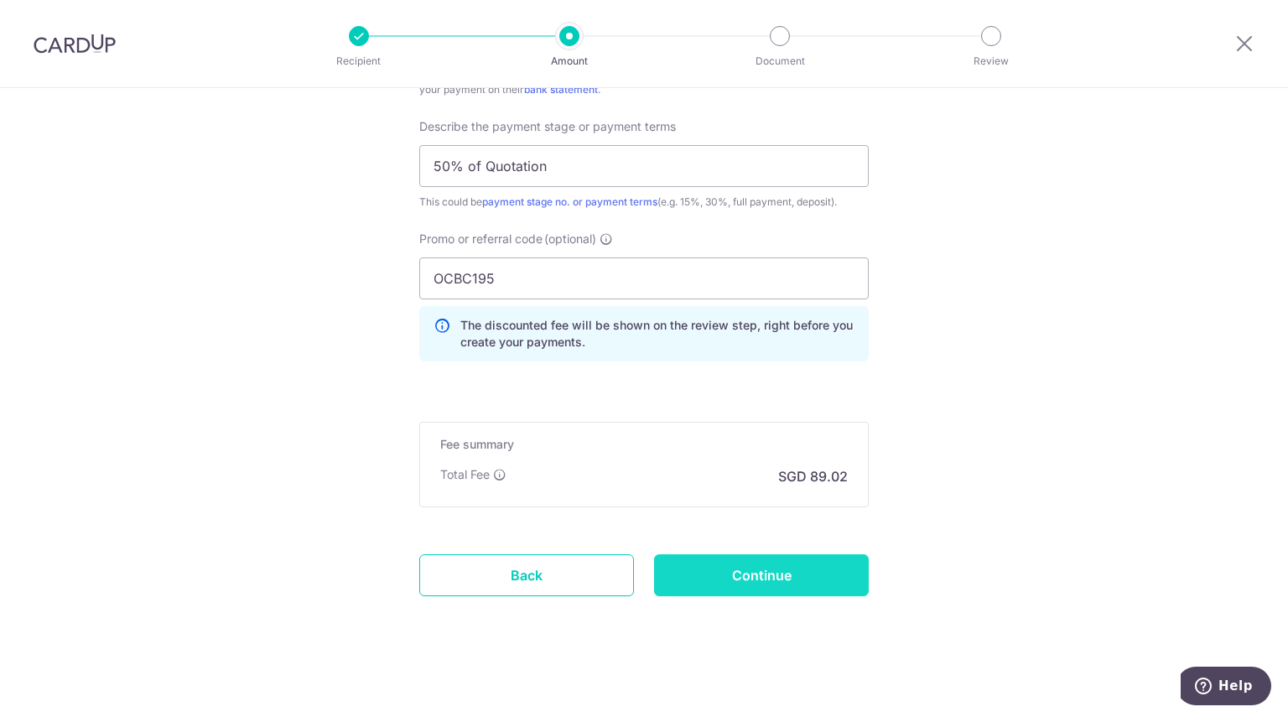
type input "Quotation Q25-0292"
click at [770, 566] on input "Continue" at bounding box center [761, 575] width 215 height 42
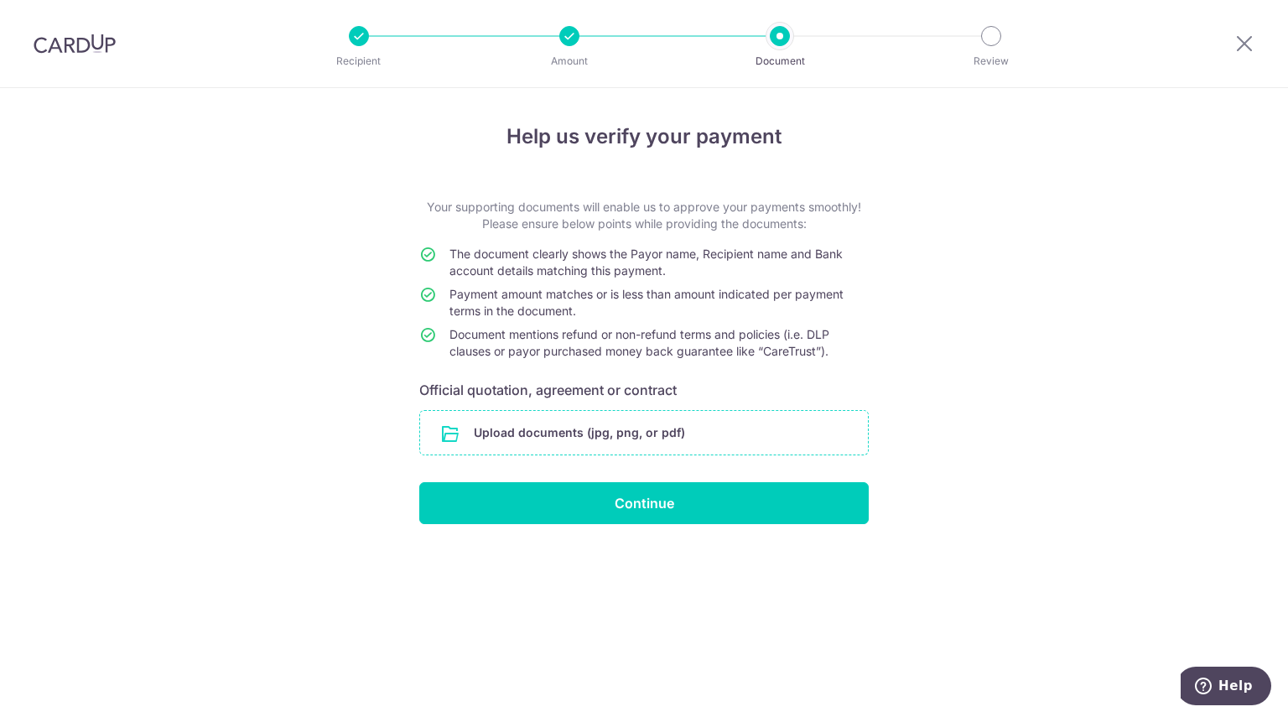
click at [605, 431] on input "file" at bounding box center [644, 433] width 448 height 44
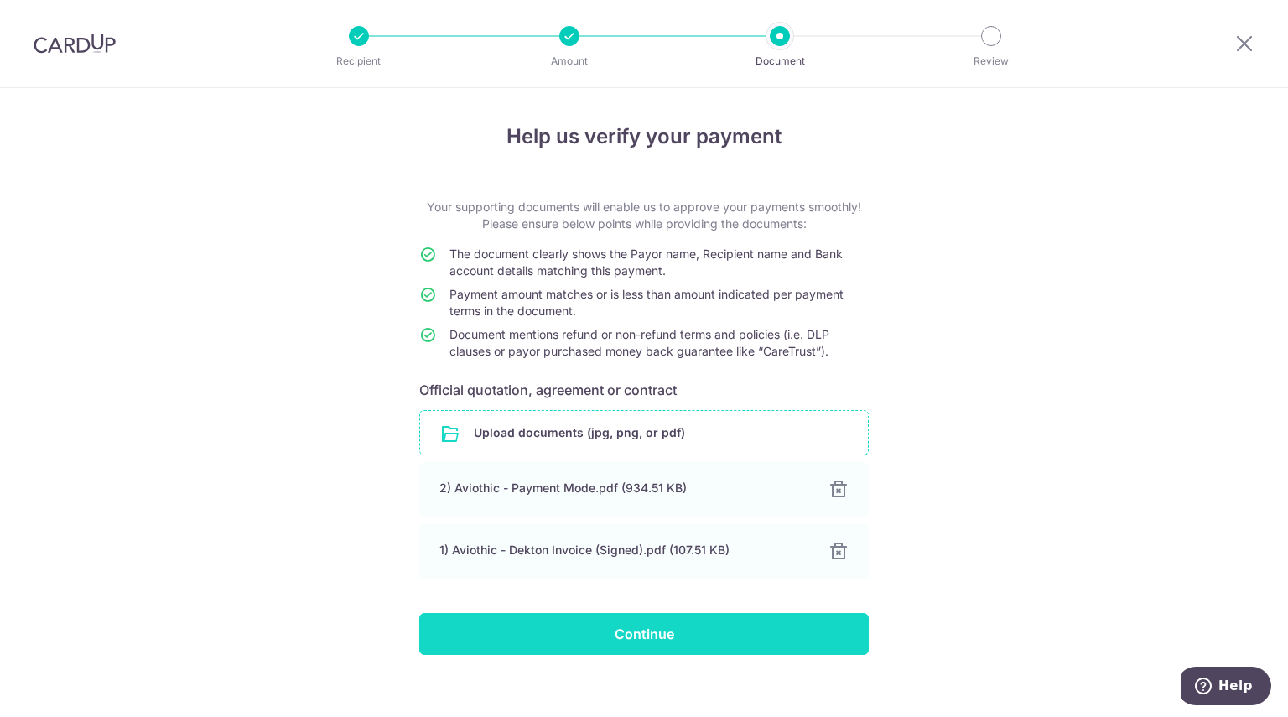
click at [629, 633] on input "Continue" at bounding box center [643, 634] width 449 height 42
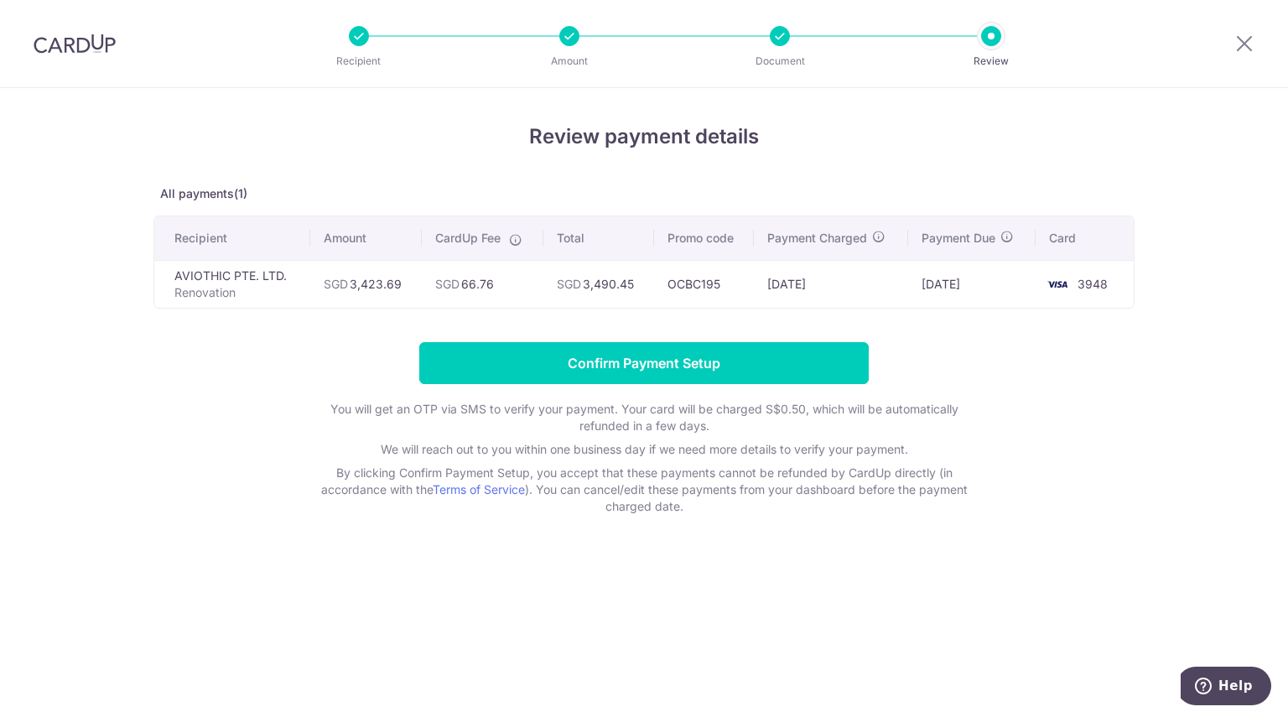
click at [699, 470] on p "By clicking Confirm Payment Setup, you accept that these payments cannot be ref…" at bounding box center [644, 490] width 671 height 50
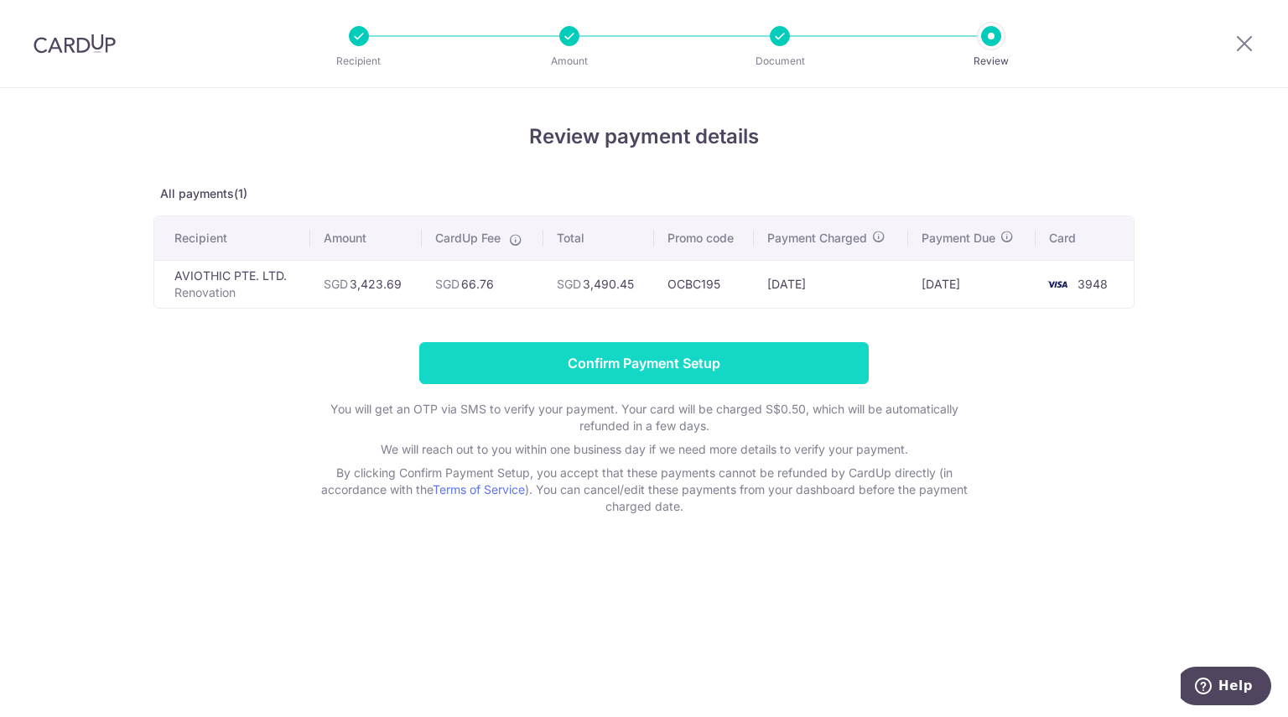
click at [663, 366] on input "Confirm Payment Setup" at bounding box center [643, 363] width 449 height 42
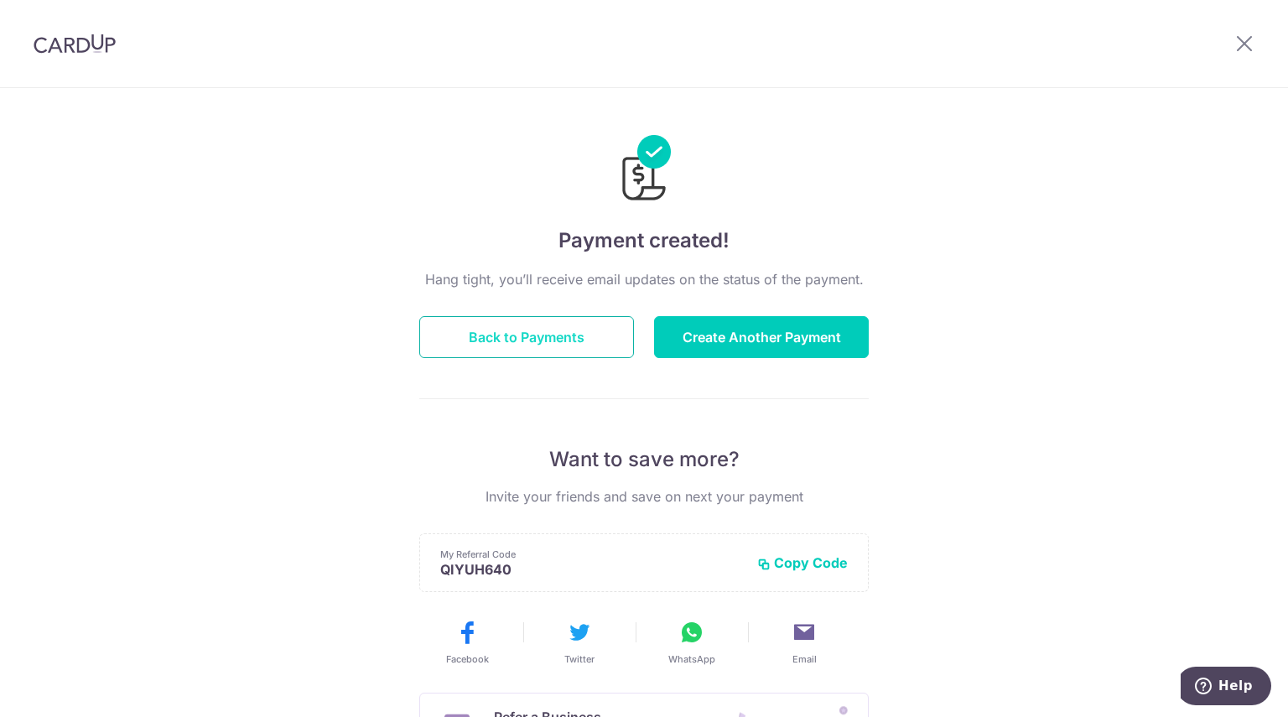
click at [544, 340] on button "Back to Payments" at bounding box center [526, 337] width 215 height 42
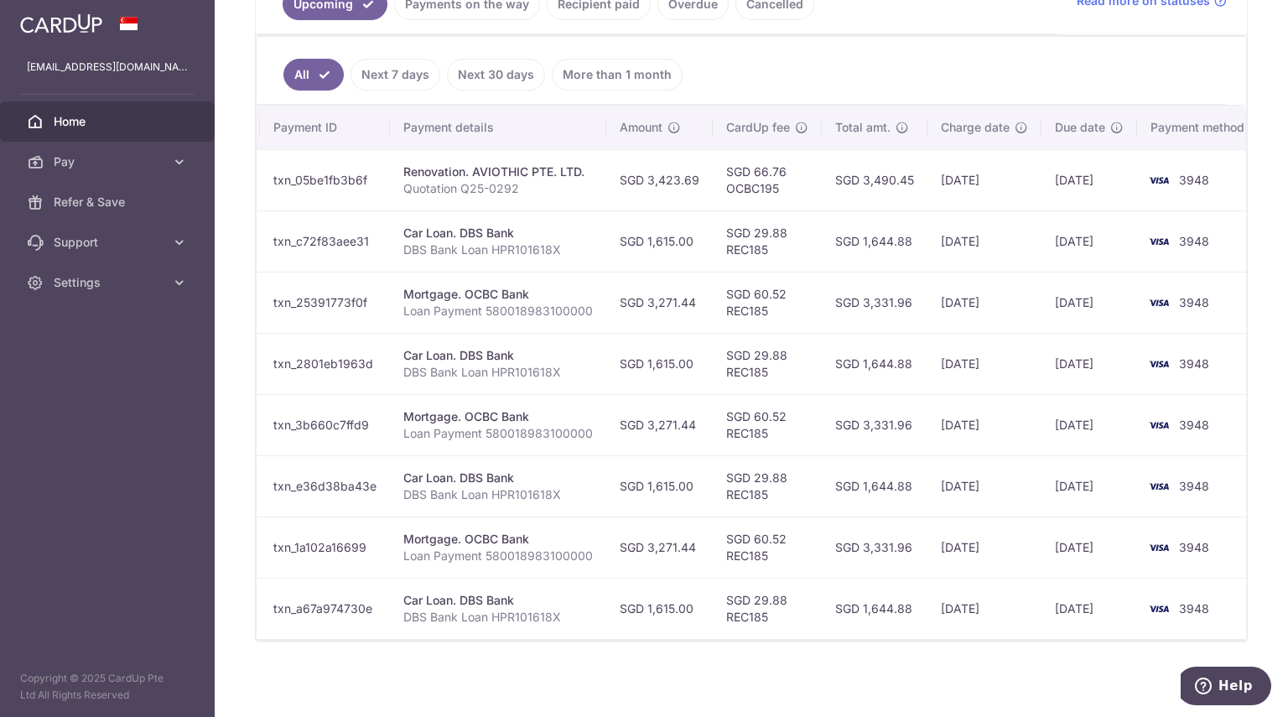
scroll to position [418, 0]
